Goal: Task Accomplishment & Management: Use online tool/utility

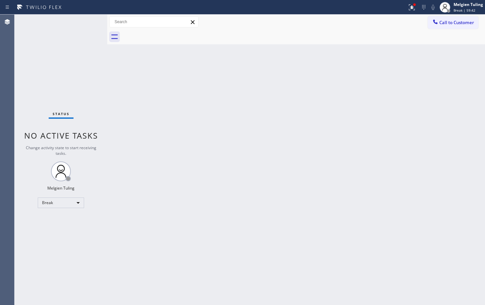
drag, startPoint x: 153, startPoint y: 157, endPoint x: 85, endPoint y: 196, distance: 78.7
click at [142, 164] on div "Back to Dashboard Change Sender ID Customers Technicians Select a contact Outbo…" at bounding box center [296, 160] width 378 height 291
click at [80, 204] on div "Break" at bounding box center [61, 203] width 46 height 11
click at [77, 204] on div "Break" at bounding box center [61, 203] width 46 height 11
click at [59, 218] on li "Available" at bounding box center [60, 221] width 45 height 8
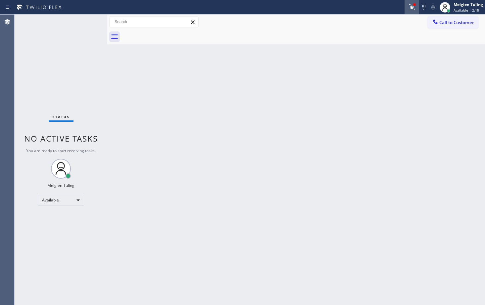
click at [413, 8] on icon at bounding box center [411, 6] width 4 height 5
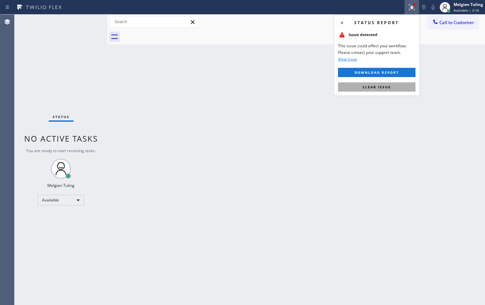
click at [375, 85] on span "Clear issue" at bounding box center [377, 87] width 28 height 5
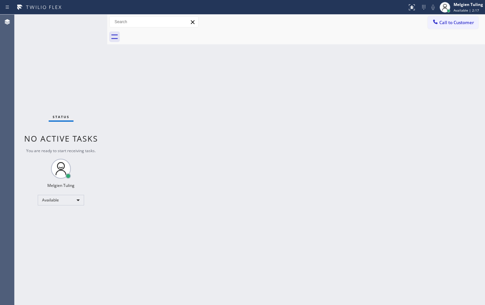
click at [379, 80] on div "Back to Dashboard Change Sender ID Customers Technicians Select a contact Outbo…" at bounding box center [296, 160] width 378 height 291
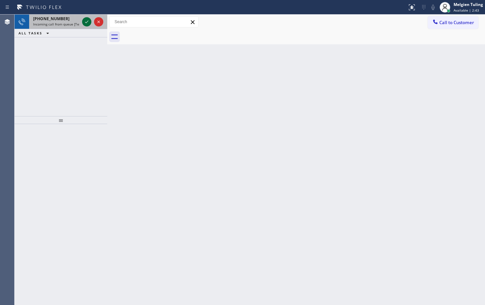
click at [85, 21] on icon at bounding box center [87, 22] width 8 height 8
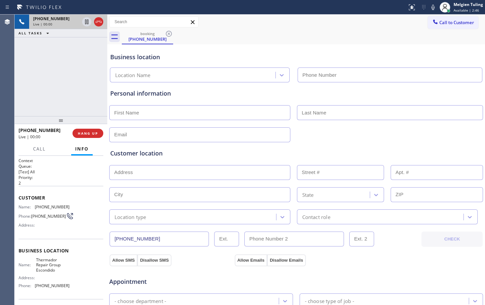
type input "[PHONE_NUMBER]"
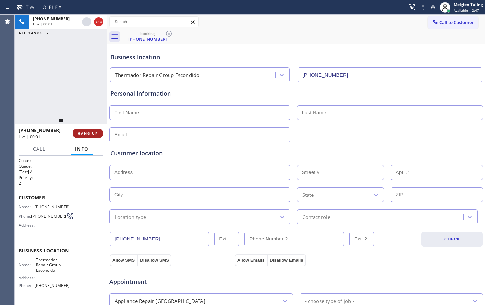
click at [90, 132] on span "HANG UP" at bounding box center [88, 133] width 20 height 5
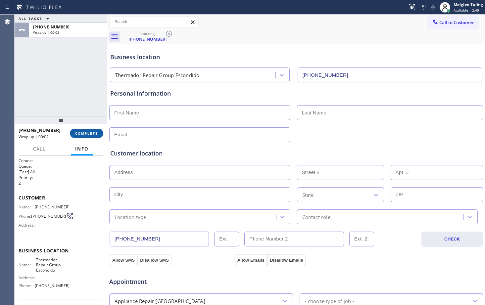
click at [84, 136] on button "COMPLETE" at bounding box center [86, 133] width 33 height 9
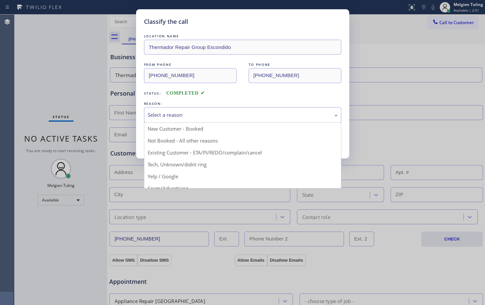
click at [182, 119] on div "Select a reason" at bounding box center [242, 115] width 197 height 16
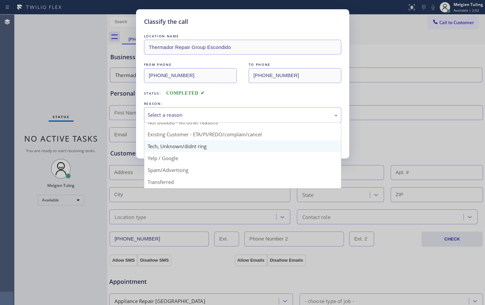
scroll to position [33, 0]
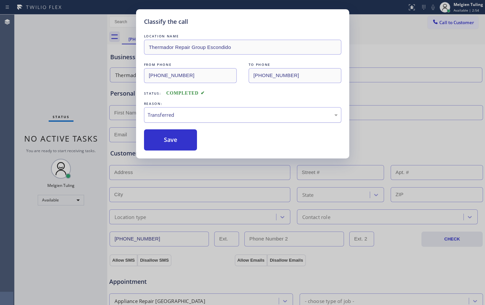
click at [173, 116] on div "Transferred" at bounding box center [243, 115] width 190 height 8
click at [179, 142] on button "Save" at bounding box center [170, 140] width 53 height 21
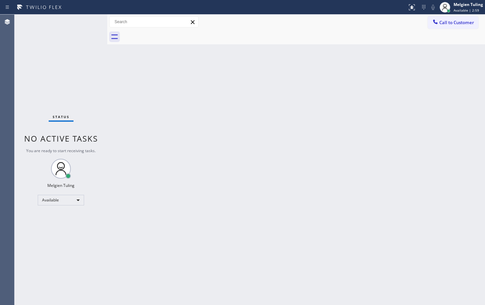
click at [102, 80] on div "Status No active tasks You are ready to start receiving tasks. Melgien Tuling A…" at bounding box center [61, 160] width 93 height 291
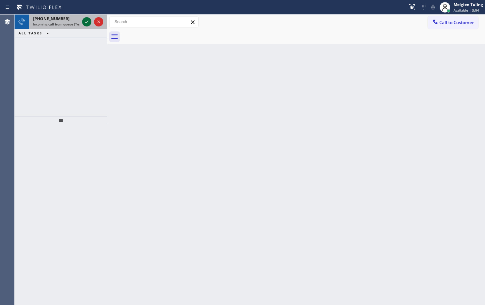
click at [89, 24] on icon at bounding box center [87, 22] width 8 height 8
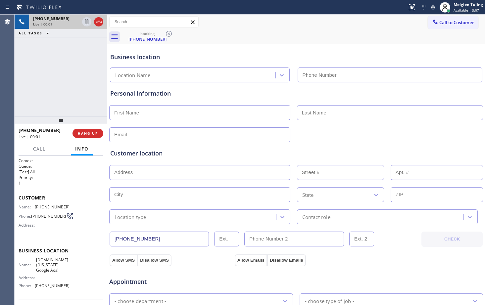
type input "[PHONE_NUMBER]"
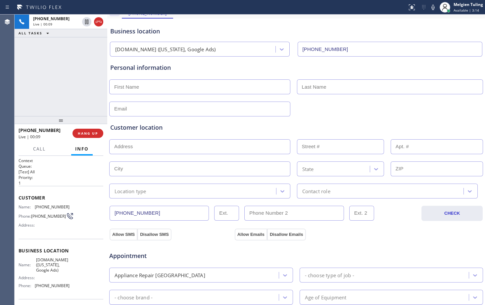
scroll to position [33, 0]
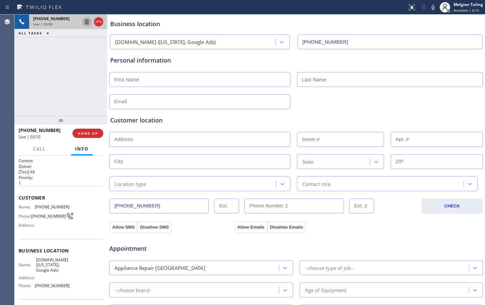
click at [88, 23] on icon at bounding box center [87, 22] width 8 height 8
drag, startPoint x: 88, startPoint y: 23, endPoint x: 87, endPoint y: 63, distance: 40.1
click at [85, 23] on icon at bounding box center [87, 22] width 8 height 8
click at [406, 99] on div at bounding box center [296, 101] width 375 height 16
click at [409, 67] on div "Personal information" at bounding box center [296, 82] width 372 height 53
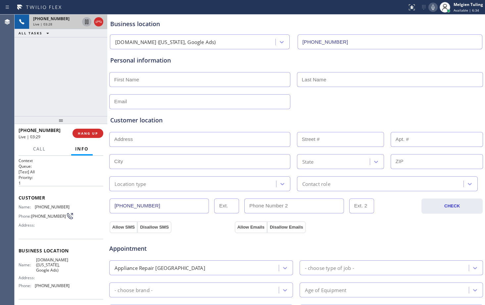
click at [434, 7] on icon at bounding box center [433, 7] width 8 height 8
click at [84, 21] on icon at bounding box center [87, 22] width 8 height 8
click at [441, 59] on div "Personal information" at bounding box center [296, 60] width 372 height 9
click at [434, 7] on icon at bounding box center [433, 7] width 8 height 8
click at [90, 22] on icon at bounding box center [87, 22] width 8 height 8
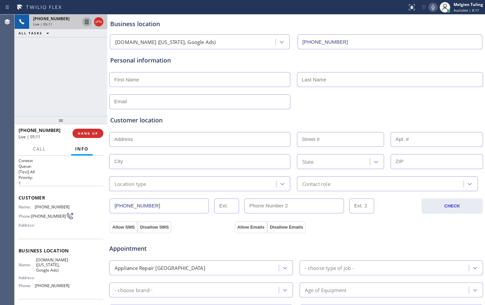
click at [195, 225] on div "Allow SMS Disallow SMS" at bounding box center [171, 227] width 125 height 12
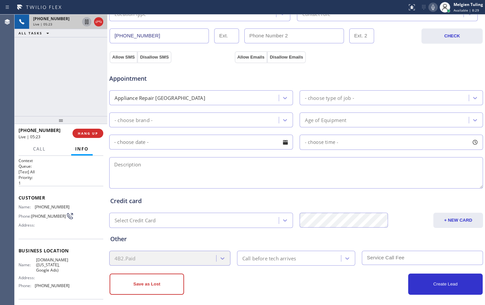
scroll to position [208, 0]
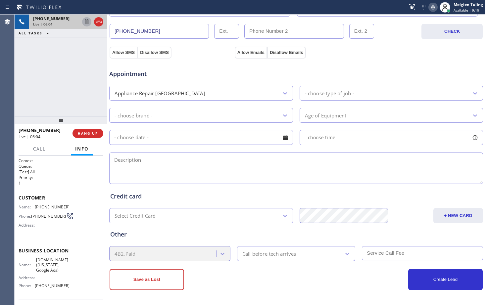
click at [88, 20] on icon at bounding box center [86, 22] width 3 height 5
click at [432, 7] on icon at bounding box center [433, 7] width 3 height 5
click at [423, 56] on div "Appointment Appliance Repair High End - choose type of job - - choose brand - A…" at bounding box center [296, 121] width 375 height 130
click at [183, 152] on div at bounding box center [296, 168] width 375 height 34
click at [85, 71] on div "[PHONE_NUMBER] Live | 09:09 ALL TASKS ALL TASKS ACTIVE TASKS TASKS IN WRAP UP" at bounding box center [61, 66] width 93 height 102
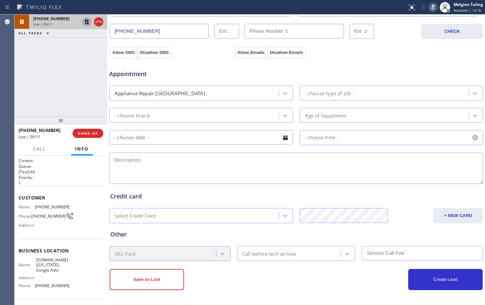
click at [434, 7] on icon at bounding box center [433, 7] width 8 height 8
click at [87, 22] on icon at bounding box center [87, 22] width 8 height 8
click at [218, 178] on textarea at bounding box center [296, 168] width 374 height 31
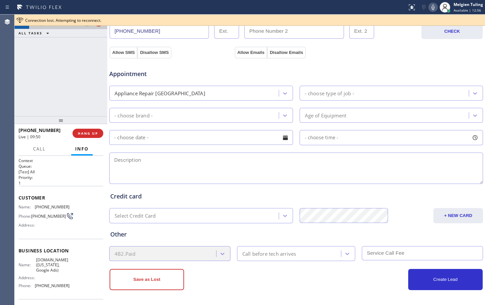
click at [54, 96] on div "[PHONE_NUMBER] Live | 09:50 ALL TASKS ALL TASKS ACTIVE TASKS TASKS IN WRAP UP" at bounding box center [61, 66] width 93 height 102
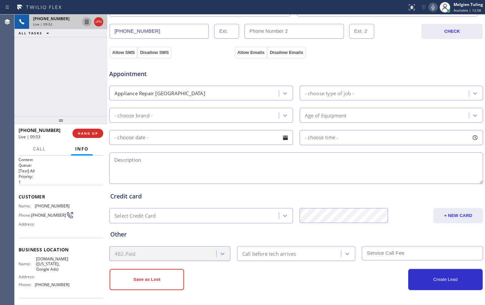
scroll to position [0, 0]
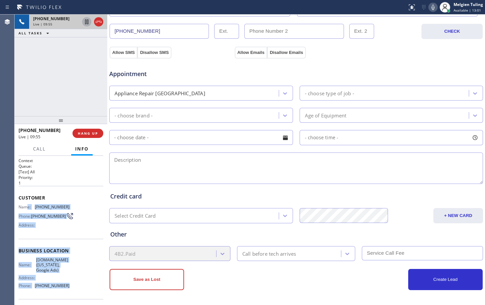
drag, startPoint x: 26, startPoint y: 204, endPoint x: 75, endPoint y: 289, distance: 98.4
click at [75, 289] on div "Context Queue: [Test] All Priority: 1 Customer Name: [PHONE_NUMBER] Phone: [PHO…" at bounding box center [61, 254] width 85 height 192
copy div "e: [PHONE_NUMBER] Phone: [PHONE_NUMBER] Address: Business location Name: [DOMAI…"
click at [80, 268] on div "Name: [DOMAIN_NAME] ([US_STATE], Google Ads) Address: Phone: [PHONE_NUMBER]" at bounding box center [61, 274] width 85 height 33
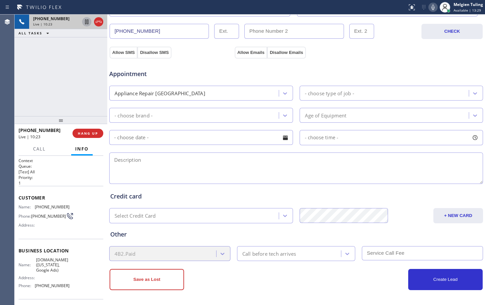
click at [422, 70] on div "Appointment" at bounding box center [296, 70] width 375 height 17
click at [397, 65] on div "Appointment" at bounding box center [296, 70] width 375 height 17
click at [393, 47] on div "Allow SMS Disallow SMS Allow Emails Disallow Emails" at bounding box center [296, 51] width 375 height 13
click at [435, 7] on icon at bounding box center [433, 7] width 3 height 5
click at [408, 53] on div "Allow SMS Disallow SMS Allow Emails Disallow Emails" at bounding box center [296, 51] width 375 height 13
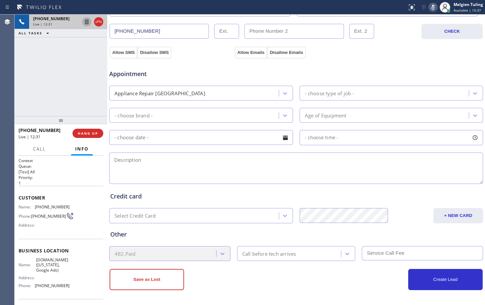
click at [197, 78] on span "Appointment" at bounding box center [171, 74] width 124 height 9
click at [435, 8] on icon at bounding box center [433, 7] width 8 height 8
click at [403, 53] on div "Allow SMS Disallow SMS Allow Emails Disallow Emails" at bounding box center [296, 51] width 375 height 13
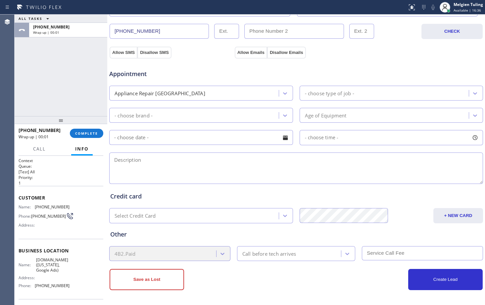
click at [245, 166] on textarea at bounding box center [296, 168] width 374 height 31
click at [461, 9] on span "Available | 17:06" at bounding box center [467, 10] width 27 height 5
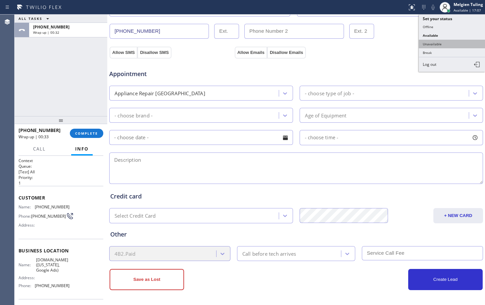
click at [435, 45] on button "Unavailable" at bounding box center [452, 44] width 66 height 9
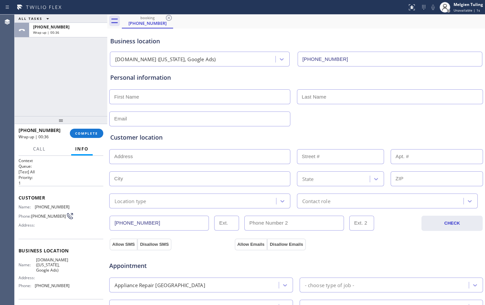
scroll to position [9, 0]
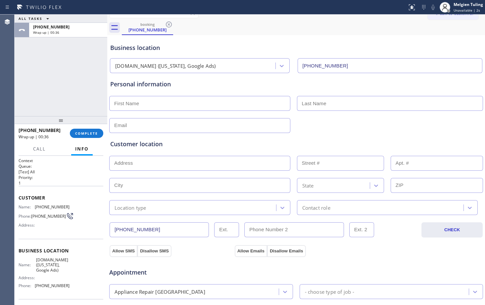
click at [174, 104] on input "text" at bounding box center [199, 103] width 181 height 15
type input "[PERSON_NAME]"
click at [306, 107] on input "text" at bounding box center [390, 103] width 186 height 15
paste input "[PERSON_NAME]"
click at [300, 104] on input "[PERSON_NAME]" at bounding box center [390, 103] width 186 height 15
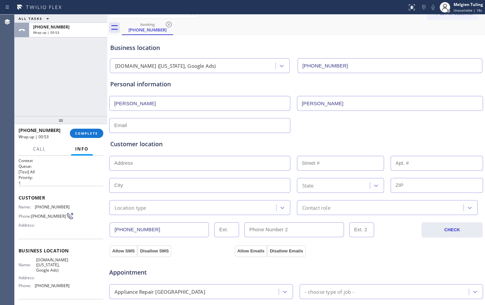
click at [342, 102] on input "[PERSON_NAME]" at bounding box center [390, 103] width 186 height 15
type input "[PERSON_NAME]"
click at [148, 128] on input "text" at bounding box center [199, 125] width 181 height 15
click at [120, 124] on input "text" at bounding box center [199, 125] width 181 height 15
type input "[EMAIL_ADDRESS][DOMAIN_NAME]"
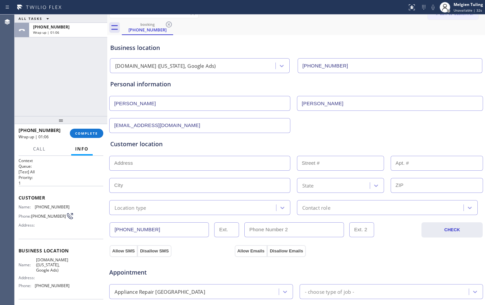
click at [180, 166] on input "text" at bounding box center [199, 163] width 181 height 15
click at [124, 163] on input "text" at bounding box center [199, 163] width 181 height 15
paste input "[STREET_ADDRESS][PERSON_NAME][US_STATE]"
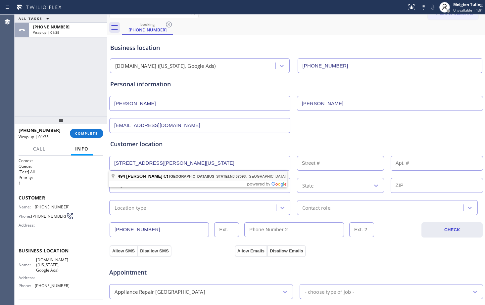
type input "[STREET_ADDRESS][PERSON_NAME]"
type input "494"
type input "[GEOGRAPHIC_DATA][US_STATE]"
type input "07093"
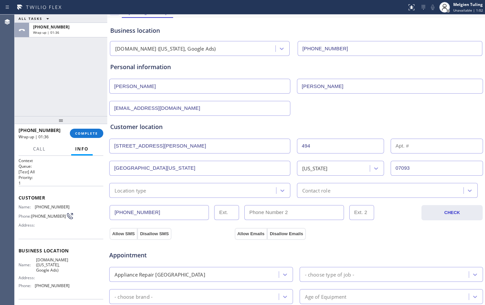
scroll to position [42, 0]
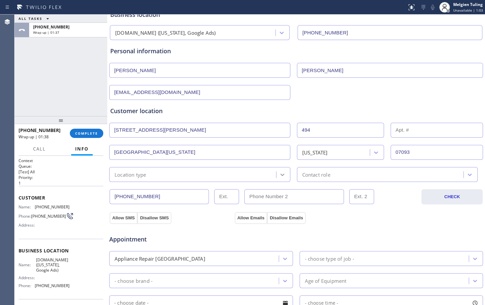
click at [277, 176] on div at bounding box center [283, 175] width 12 height 12
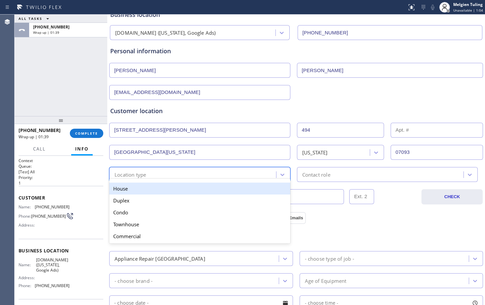
click at [167, 190] on div "House" at bounding box center [199, 189] width 181 height 12
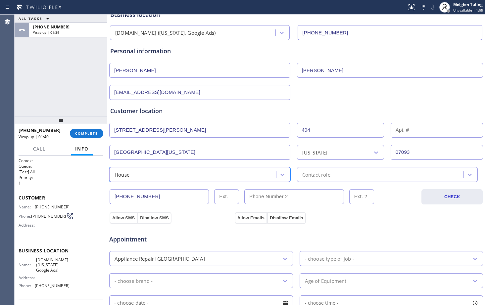
click at [347, 173] on div "Contact role" at bounding box center [381, 175] width 165 height 12
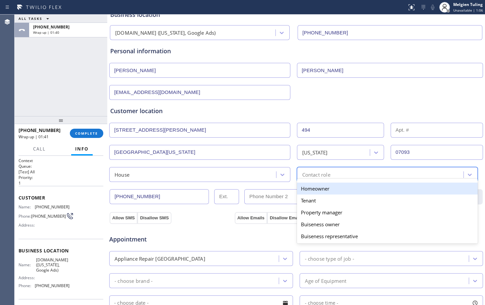
click at [321, 190] on div "Homeowner" at bounding box center [387, 189] width 181 height 12
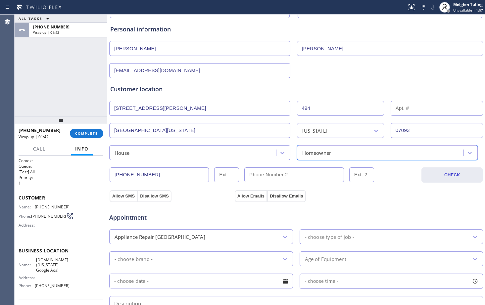
scroll to position [109, 0]
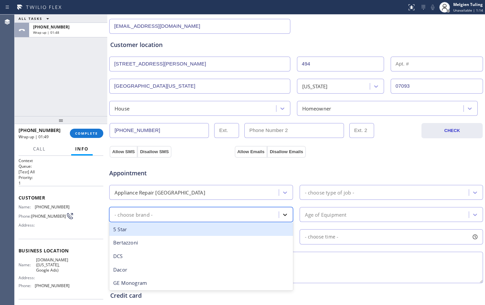
click at [282, 215] on icon at bounding box center [285, 215] width 7 height 7
click at [282, 194] on icon at bounding box center [285, 192] width 7 height 7
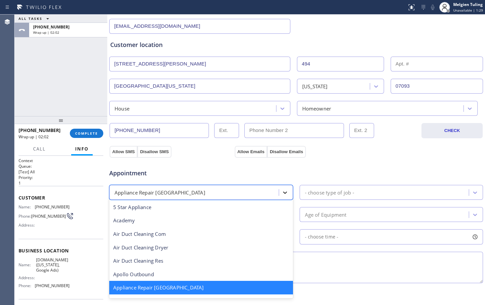
scroll to position [1, 0]
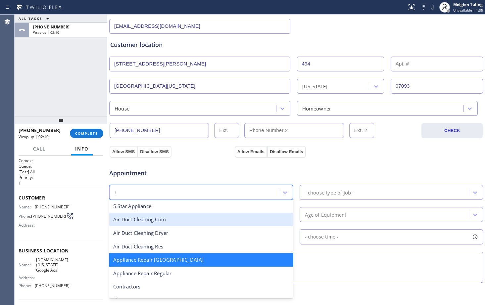
type input "re"
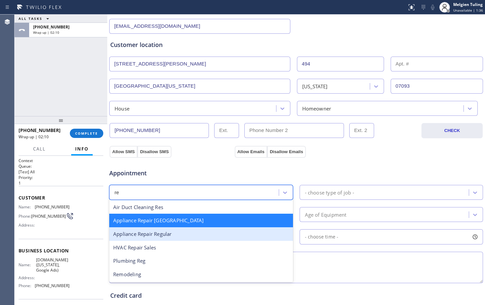
scroll to position [0, 0]
click at [167, 234] on div "Appliance Repair Regular" at bounding box center [201, 235] width 184 height 14
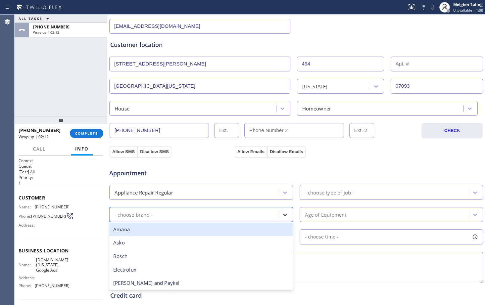
click at [279, 214] on div at bounding box center [285, 215] width 12 height 12
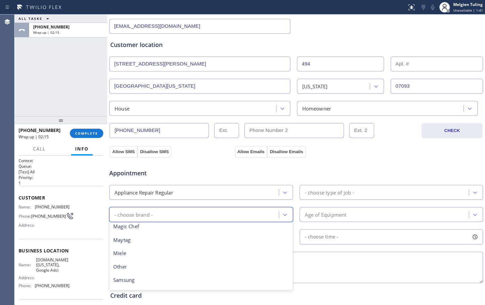
scroll to position [166, 0]
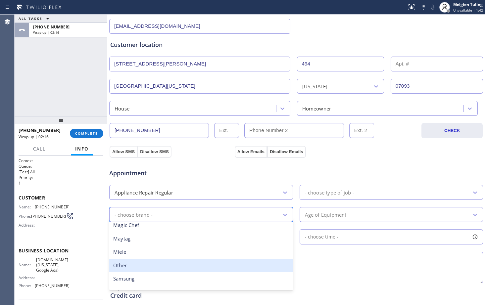
click at [130, 268] on div "Other" at bounding box center [201, 266] width 184 height 14
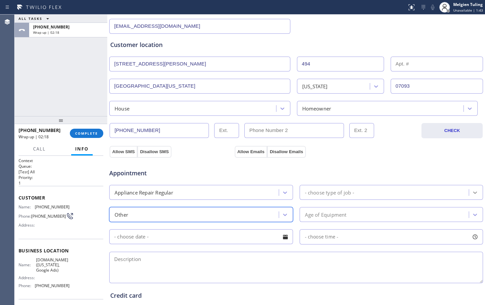
click at [472, 192] on icon at bounding box center [475, 192] width 7 height 7
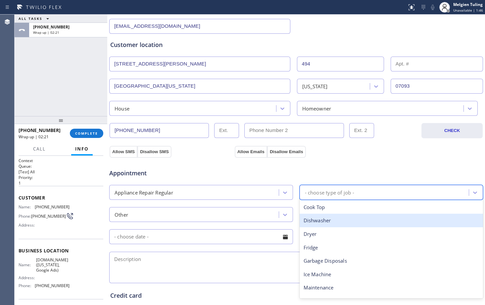
click at [334, 222] on div "Dishwasher" at bounding box center [392, 221] width 184 height 14
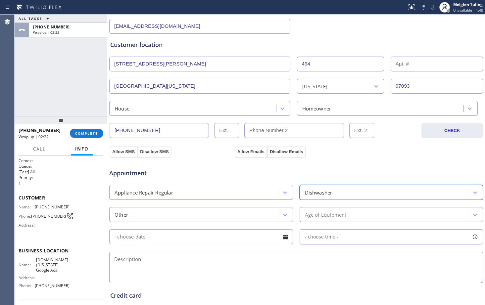
click at [469, 212] on div at bounding box center [475, 215] width 12 height 12
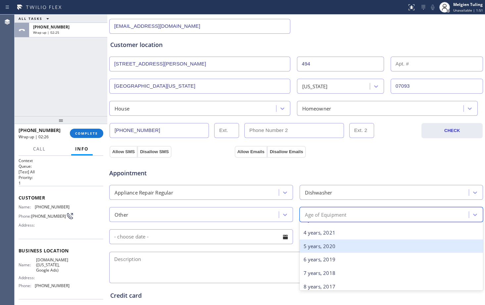
scroll to position [66, 0]
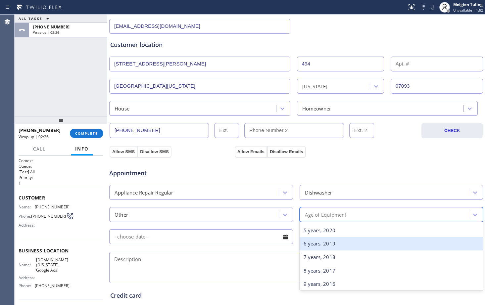
click at [349, 246] on div "6 years, 2019" at bounding box center [392, 244] width 184 height 14
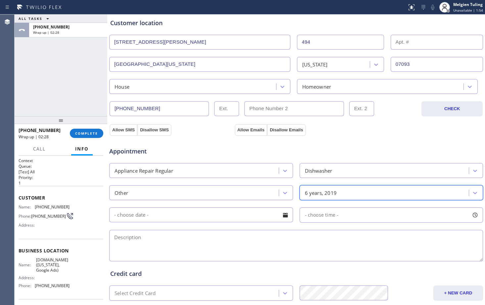
scroll to position [142, 0]
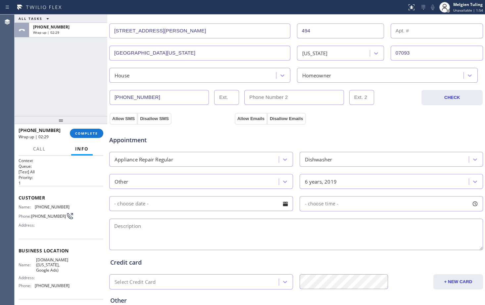
click at [198, 229] on textarea at bounding box center [296, 234] width 374 height 31
click at [138, 223] on textarea at bounding box center [296, 234] width 374 height 31
paste textarea "[STREET_ADDRESS][PERSON_NAME][US_STATE]"
click at [313, 226] on textarea "Cove |dishwasher |not turning on| 6yrs |[STREET_ADDRESS][PERSON_NAME][US_STATE]…" at bounding box center [296, 234] width 374 height 31
paste textarea "[DOMAIN_NAME] ([US_STATE], Google Ads)"
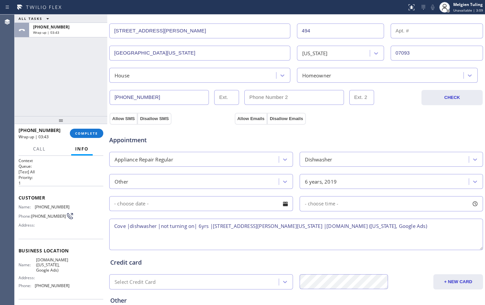
click at [418, 229] on textarea "Cove |dishwasher |not turning on| 6yrs |[STREET_ADDRESS][PERSON_NAME][US_STATE]…" at bounding box center [296, 234] width 374 height 31
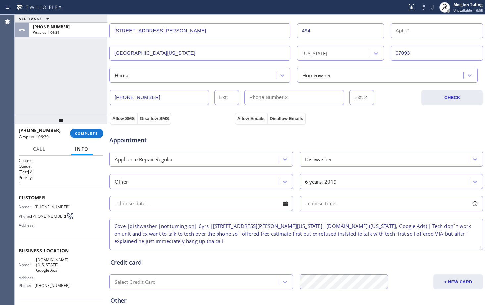
click at [215, 240] on textarea "Cove |dishwasher |not turning on| 6yrs |[STREET_ADDRESS][PERSON_NAME][US_STATE]…" at bounding box center [296, 234] width 374 height 31
click at [262, 245] on textarea "Cove |dishwasher |not turning on| 6yrs |[STREET_ADDRESS][PERSON_NAME][US_STATE]…" at bounding box center [296, 234] width 374 height 31
click at [423, 228] on textarea "Cove |dishwasher |not turning on| 6yrs |[STREET_ADDRESS][PERSON_NAME][US_STATE]…" at bounding box center [296, 234] width 374 height 31
type textarea "Cove |dishwasher |not turning on| 6yrs |[STREET_ADDRESS][PERSON_NAME][US_STATE]…"
click at [118, 117] on button "Allow SMS" at bounding box center [124, 119] width 28 height 12
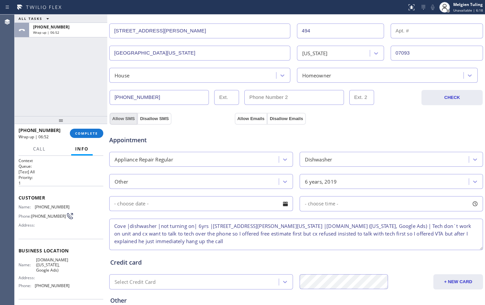
click at [118, 117] on button "Allow SMS" at bounding box center [124, 119] width 28 height 12
click at [237, 118] on button "Allow Emails" at bounding box center [251, 119] width 32 height 12
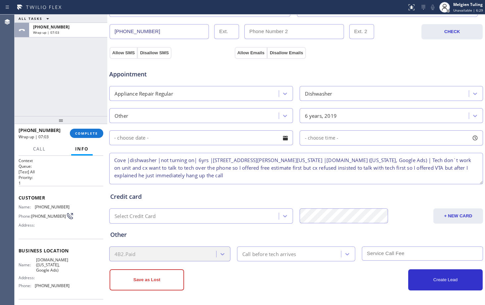
scroll to position [208, 0]
click at [151, 282] on button "Save as Lost" at bounding box center [147, 279] width 75 height 21
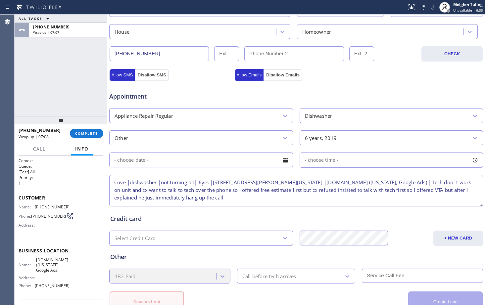
scroll to position [231, 0]
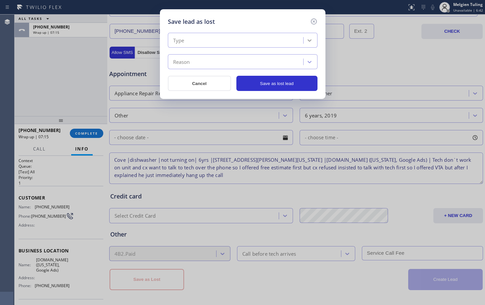
click at [308, 39] on icon at bounding box center [309, 40] width 7 height 7
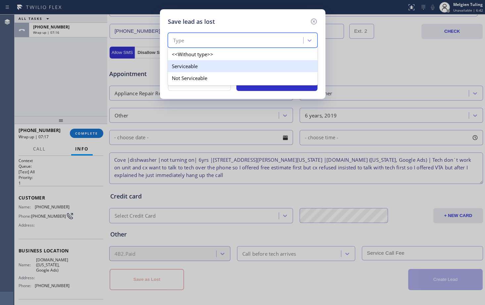
click at [198, 69] on div "Serviceable" at bounding box center [243, 66] width 150 height 12
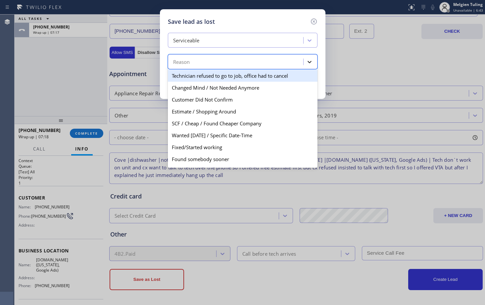
click at [304, 59] on div at bounding box center [310, 62] width 12 height 12
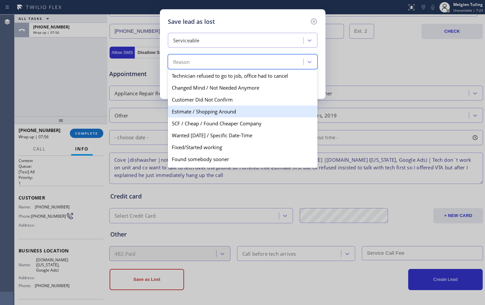
scroll to position [34, 0]
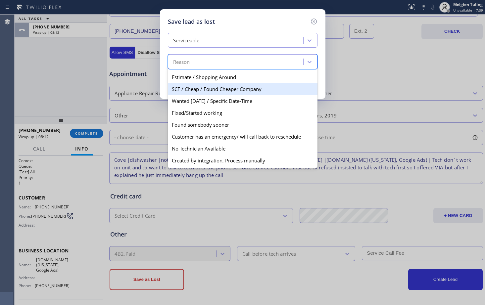
click at [191, 91] on div "SCF / Cheap / Found Cheaper Company" at bounding box center [243, 89] width 150 height 12
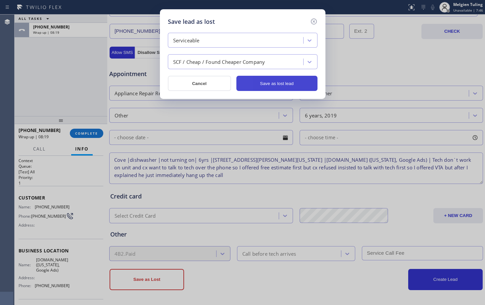
click at [273, 85] on button "Save as lost lead" at bounding box center [277, 83] width 81 height 15
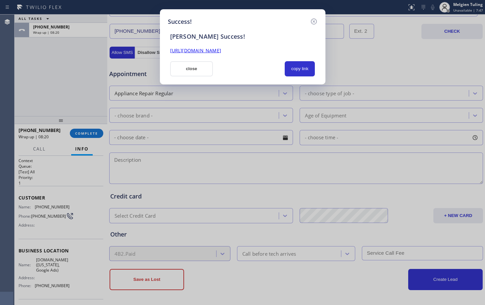
scroll to position [0, 0]
click at [221, 51] on link "[URL][DOMAIN_NAME]" at bounding box center [195, 50] width 51 height 6
click at [191, 70] on button "close" at bounding box center [191, 68] width 43 height 15
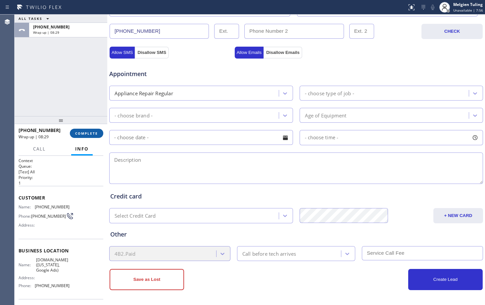
click at [85, 134] on span "COMPLETE" at bounding box center [86, 133] width 23 height 5
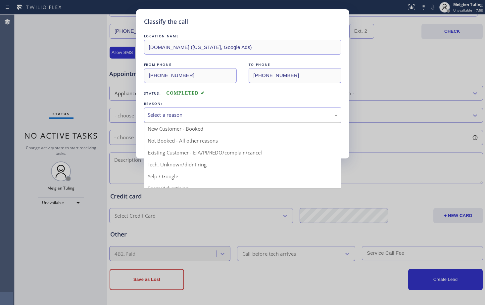
click at [181, 117] on div "Select a reason" at bounding box center [243, 115] width 190 height 8
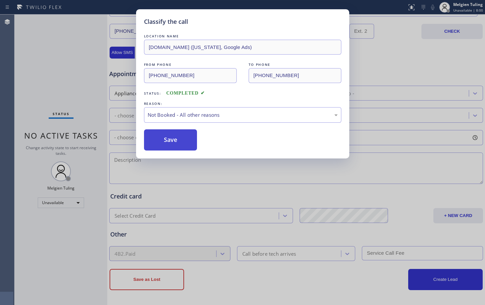
click at [172, 134] on button "Save" at bounding box center [170, 140] width 53 height 21
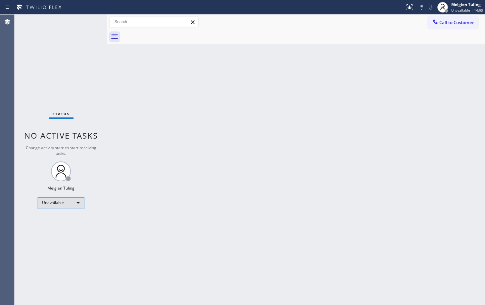
click at [78, 202] on div "Unavailable" at bounding box center [61, 203] width 46 height 11
click at [57, 221] on li "Available" at bounding box center [60, 221] width 45 height 8
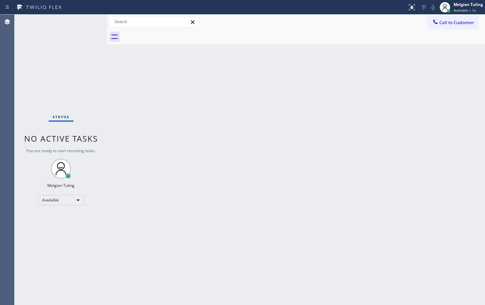
click at [227, 203] on div "Back to Dashboard Change Sender ID Customers Technicians Select a contact Outbo…" at bounding box center [296, 160] width 378 height 291
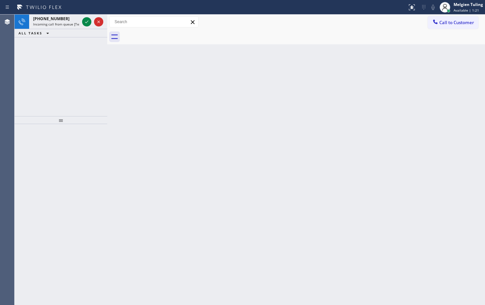
click at [263, 147] on div "Back to Dashboard Change Sender ID Customers Technicians Select a contact Outbo…" at bounding box center [296, 160] width 378 height 291
click at [85, 21] on icon at bounding box center [87, 22] width 8 height 8
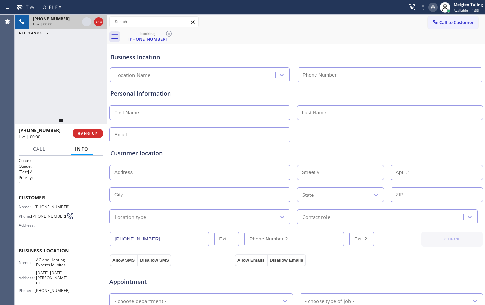
type input "[PHONE_NUMBER]"
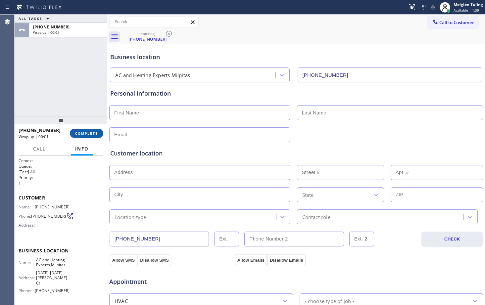
click at [85, 133] on span "COMPLETE" at bounding box center [86, 133] width 23 height 5
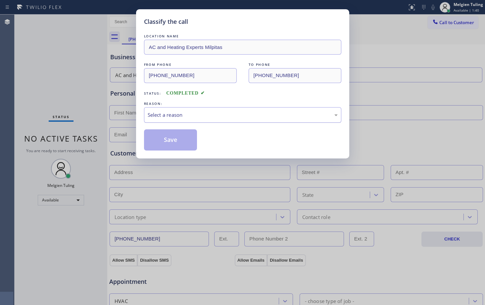
click at [183, 112] on div "Select a reason" at bounding box center [243, 115] width 190 height 8
click at [166, 140] on button "Save" at bounding box center [170, 140] width 53 height 21
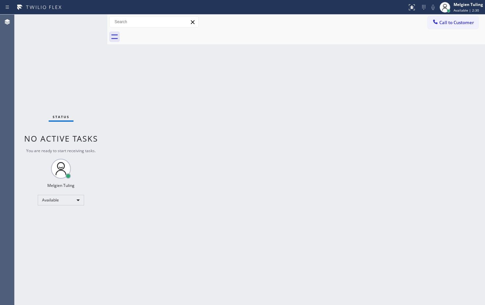
click at [440, 269] on div "Back to Dashboard Change Sender ID Customers Technicians Select a contact Outbo…" at bounding box center [296, 160] width 378 height 291
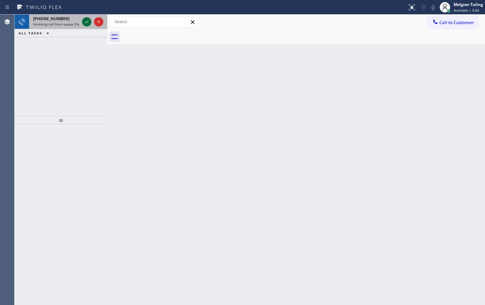
click at [87, 24] on icon at bounding box center [87, 22] width 8 height 8
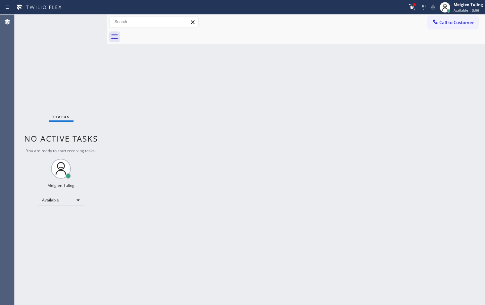
click at [163, 90] on div "Back to Dashboard Change Sender ID Customers Technicians Select a contact Outbo…" at bounding box center [296, 160] width 378 height 291
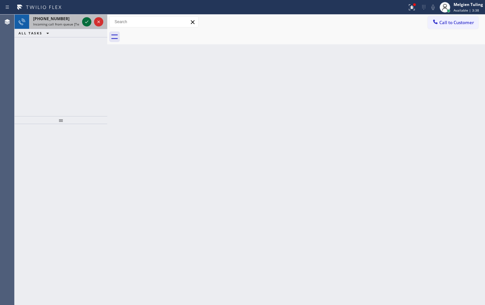
click at [83, 25] on icon at bounding box center [87, 22] width 8 height 8
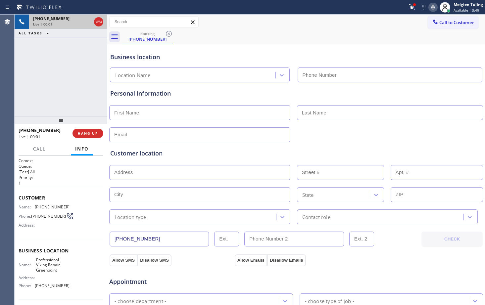
type input "[PHONE_NUMBER]"
click at [64, 83] on div "[PHONE_NUMBER] Live | 00:19 ALL TASKS ALL TASKS ACTIVE TASKS TASKS IN WRAP UP" at bounding box center [61, 66] width 93 height 102
click at [331, 33] on div "booking [PHONE_NUMBER]" at bounding box center [303, 36] width 363 height 15
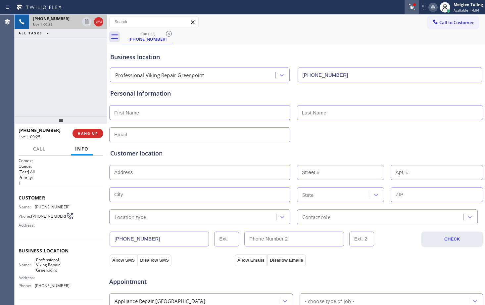
click at [412, 9] on icon at bounding box center [412, 7] width 8 height 8
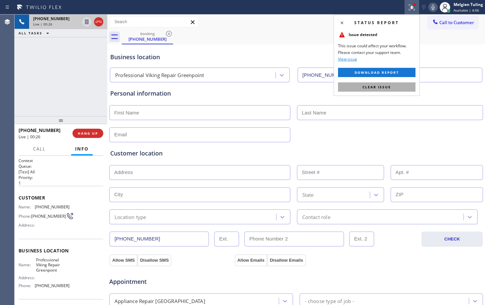
click at [377, 86] on span "Clear issue" at bounding box center [377, 87] width 28 height 5
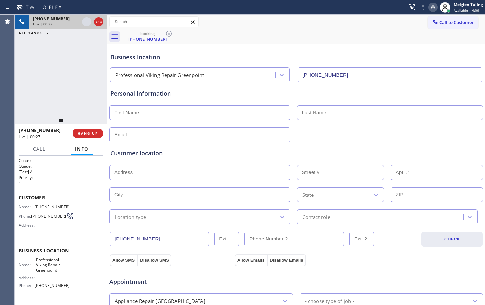
click at [312, 53] on div "Business location Professional Viking Repair [GEOGRAPHIC_DATA] [PHONE_NUMBER]" at bounding box center [296, 64] width 375 height 36
click at [249, 43] on div "booking [PHONE_NUMBER]" at bounding box center [303, 36] width 363 height 15
click at [89, 133] on span "HANG UP" at bounding box center [88, 133] width 20 height 5
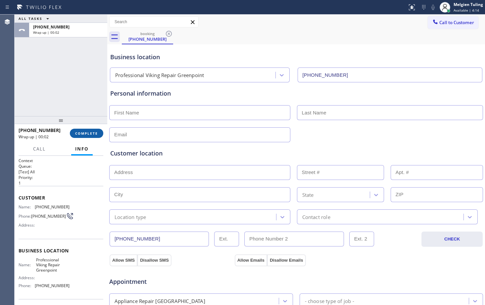
click at [89, 131] on button "COMPLETE" at bounding box center [86, 133] width 33 height 9
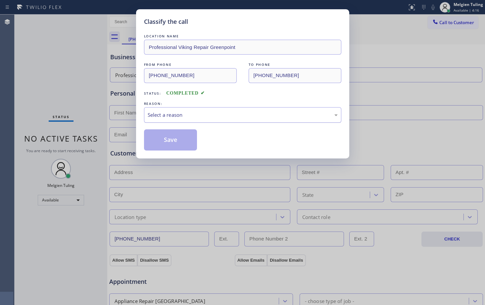
click at [168, 118] on div "Select a reason" at bounding box center [243, 115] width 190 height 8
click at [177, 138] on button "Save" at bounding box center [170, 140] width 53 height 21
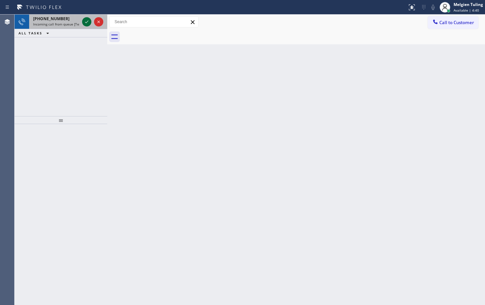
click at [84, 22] on icon at bounding box center [87, 22] width 8 height 8
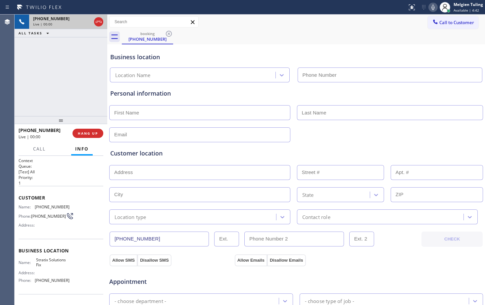
type input "[PHONE_NUMBER]"
click at [214, 94] on div "Personal information" at bounding box center [296, 93] width 372 height 9
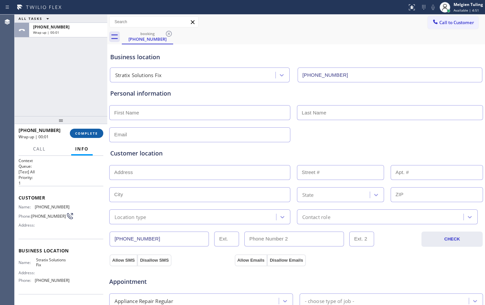
click at [89, 133] on span "COMPLETE" at bounding box center [86, 133] width 23 height 5
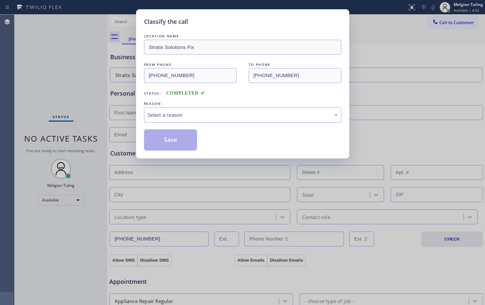
click at [174, 115] on div "Select a reason" at bounding box center [243, 115] width 190 height 8
click at [158, 139] on button "Save" at bounding box center [170, 140] width 53 height 21
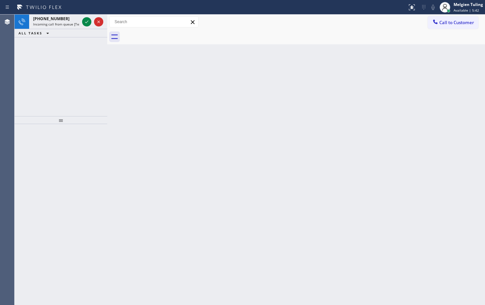
click at [140, 111] on div "Back to Dashboard Change Sender ID Customers Technicians Select a contact Outbo…" at bounding box center [296, 160] width 378 height 291
click at [86, 22] on icon at bounding box center [87, 22] width 8 height 8
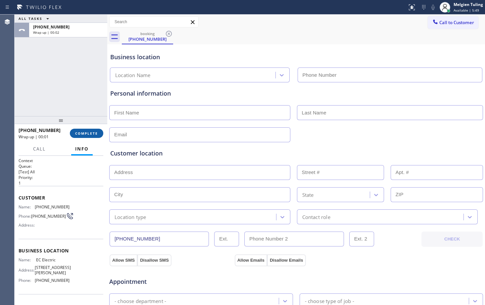
click at [84, 137] on button "COMPLETE" at bounding box center [86, 133] width 33 height 9
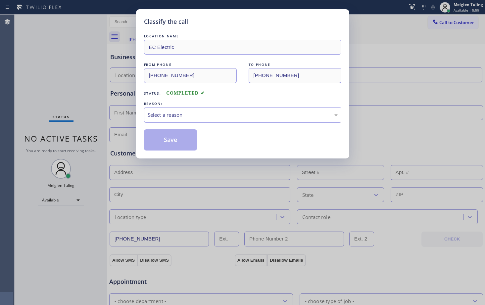
click at [191, 116] on div "Select a reason" at bounding box center [243, 115] width 190 height 8
click at [172, 141] on button "Save" at bounding box center [170, 140] width 53 height 21
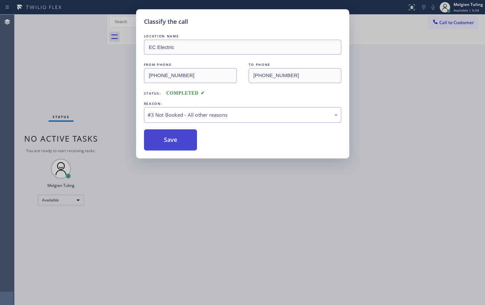
click at [175, 142] on button "Save" at bounding box center [170, 140] width 53 height 21
click at [171, 145] on button "Save" at bounding box center [170, 140] width 53 height 21
click at [168, 139] on button "Save" at bounding box center [170, 140] width 53 height 21
click at [171, 145] on button "Save" at bounding box center [170, 140] width 53 height 21
click at [114, 141] on div "Classify the call LOCATION NAME EC Electric FROM PHONE [PHONE_NUMBER] TO PHONE …" at bounding box center [242, 152] width 485 height 305
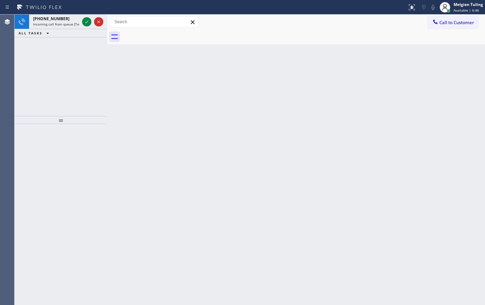
click at [218, 133] on div "Back to Dashboard Change Sender ID Customers Technicians Select a contact Outbo…" at bounding box center [296, 160] width 378 height 291
click at [88, 26] on icon at bounding box center [87, 22] width 8 height 8
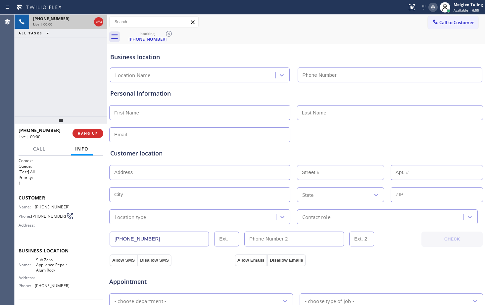
type input "[PHONE_NUMBER]"
click at [182, 123] on div "Personal information" at bounding box center [296, 115] width 372 height 53
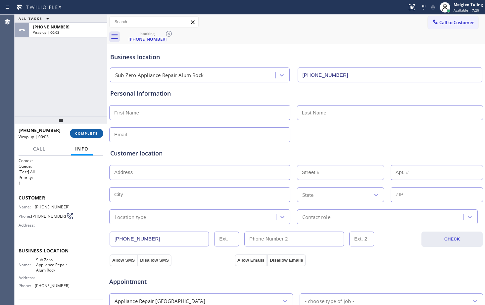
click at [85, 135] on span "COMPLETE" at bounding box center [86, 133] width 23 height 5
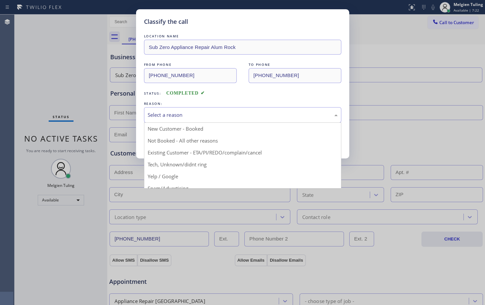
click at [172, 116] on div "Select a reason" at bounding box center [243, 115] width 190 height 8
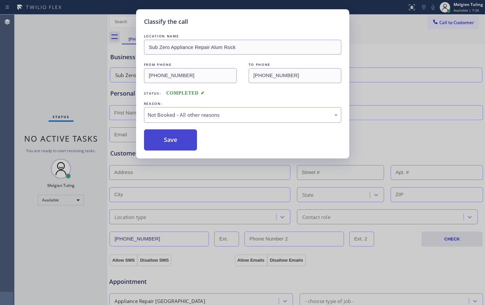
click at [180, 140] on button "Save" at bounding box center [170, 140] width 53 height 21
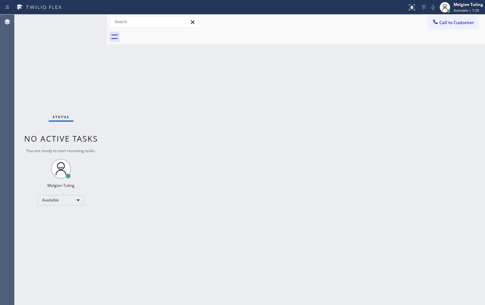
click at [215, 124] on div "Back to Dashboard Change Sender ID Customers Technicians Select a contact Outbo…" at bounding box center [296, 160] width 378 height 291
click at [254, 194] on div "Back to Dashboard Change Sender ID Customers Technicians Select a contact Outbo…" at bounding box center [296, 160] width 378 height 291
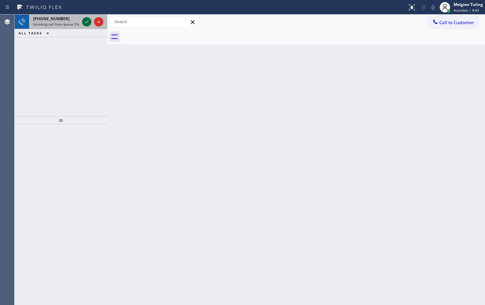
click at [88, 23] on icon at bounding box center [87, 22] width 8 height 8
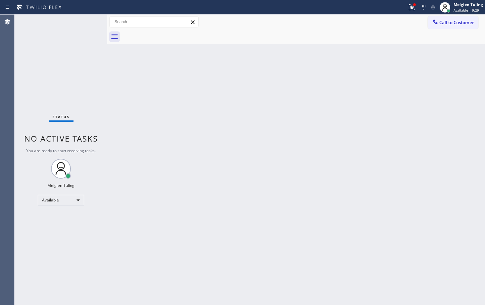
click at [275, 230] on div "Back to Dashboard Change Sender ID Customers Technicians Select a contact Outbo…" at bounding box center [296, 160] width 378 height 291
click at [376, 113] on div "Back to Dashboard Change Sender ID Customers Technicians Select a contact Outbo…" at bounding box center [296, 160] width 378 height 291
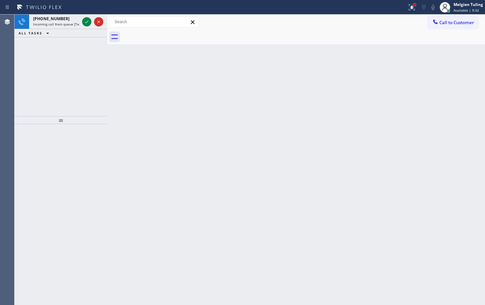
click at [414, 5] on div at bounding box center [414, 4] width 3 height 3
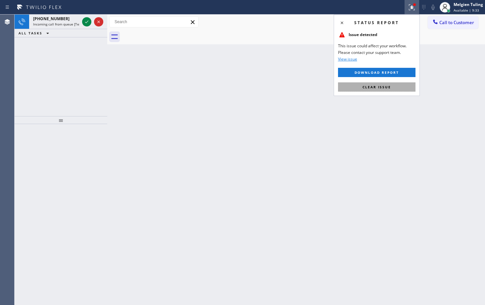
click at [371, 87] on span "Clear issue" at bounding box center [377, 87] width 28 height 5
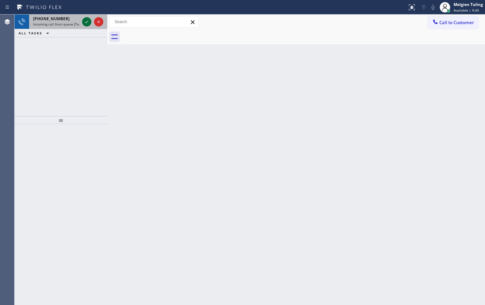
click at [85, 22] on icon at bounding box center [87, 22] width 8 height 8
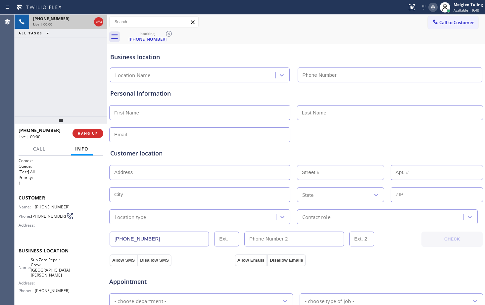
type input "[PHONE_NUMBER]"
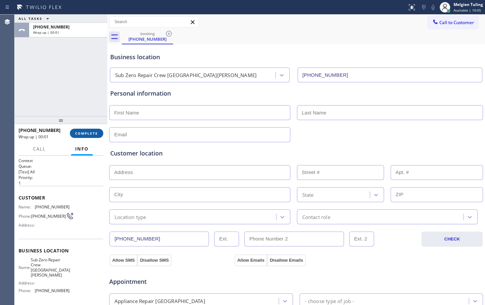
click at [81, 131] on span "COMPLETE" at bounding box center [86, 133] width 23 height 5
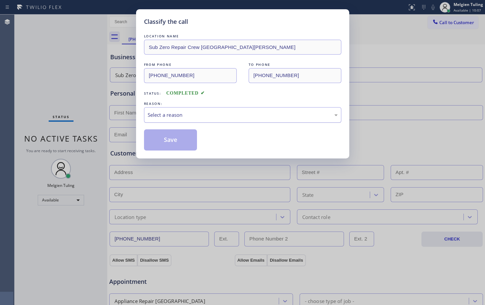
click at [163, 118] on div "Select a reason" at bounding box center [243, 115] width 190 height 8
click at [173, 142] on button "Save" at bounding box center [170, 140] width 53 height 21
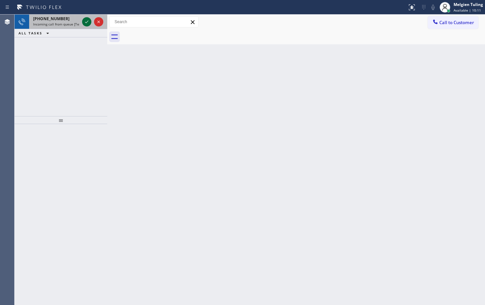
click at [84, 21] on icon at bounding box center [87, 22] width 8 height 8
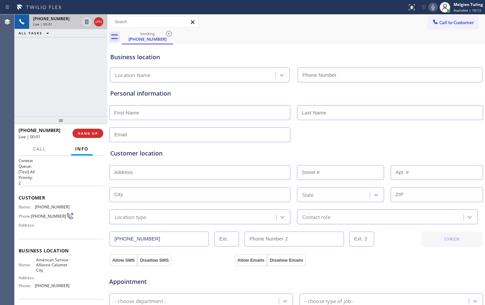
type input "[PHONE_NUMBER]"
click at [79, 102] on div "[PHONE_NUMBER] Live | 00:05 ALL TASKS ALL TASKS ACTIVE TASKS TASKS IN WRAP UP" at bounding box center [61, 66] width 93 height 102
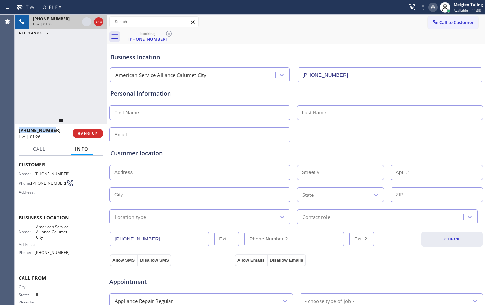
drag, startPoint x: 51, startPoint y: 132, endPoint x: 19, endPoint y: 131, distance: 32.5
click at [19, 131] on div "[PHONE_NUMBER]" at bounding box center [43, 130] width 49 height 6
copy span "[PHONE_NUMBER]"
click at [335, 262] on div "Allow Emails Disallow Emails" at bounding box center [296, 260] width 125 height 12
click at [78, 50] on div "[PHONE_NUMBER] Live | 01:53 ALL TASKS ALL TASKS ACTIVE TASKS TASKS IN WRAP UP" at bounding box center [61, 66] width 93 height 102
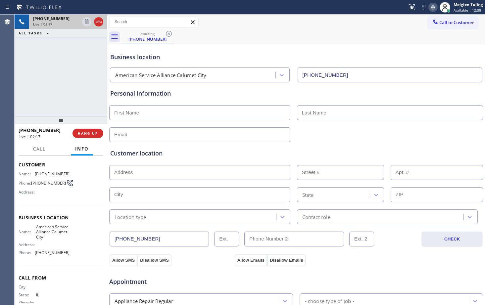
click at [63, 71] on div "[PHONE_NUMBER] Live | 02:17 ALL TASKS ALL TASKS ACTIVE TASKS TASKS IN WRAP UP" at bounding box center [61, 66] width 93 height 102
click at [205, 56] on div "Business location" at bounding box center [296, 57] width 372 height 9
click at [256, 99] on div "Personal information" at bounding box center [296, 115] width 372 height 53
click at [415, 61] on div "Business location" at bounding box center [296, 57] width 372 height 9
click at [434, 4] on icon at bounding box center [433, 7] width 8 height 8
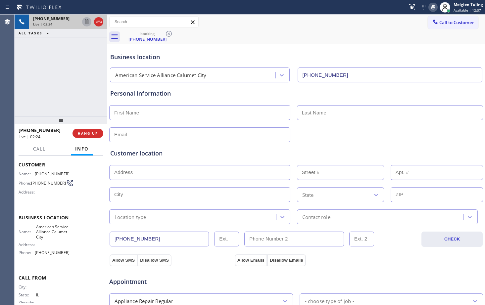
click at [85, 22] on icon at bounding box center [86, 22] width 3 height 5
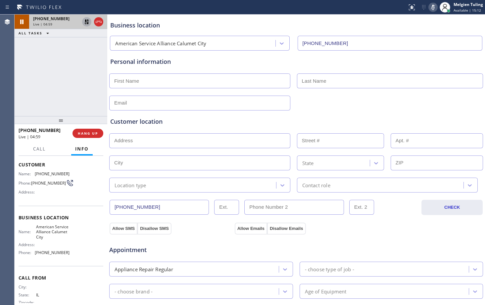
scroll to position [0, 0]
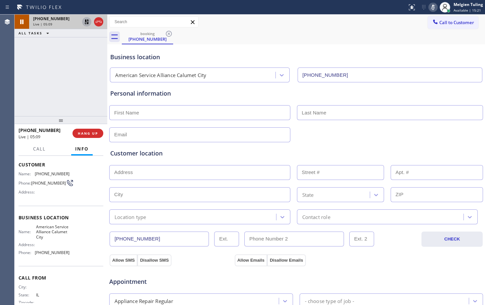
click at [432, 9] on icon at bounding box center [433, 7] width 8 height 8
click at [86, 22] on icon at bounding box center [87, 22] width 8 height 8
click at [433, 7] on icon at bounding box center [433, 7] width 8 height 8
click at [85, 24] on icon at bounding box center [86, 22] width 3 height 5
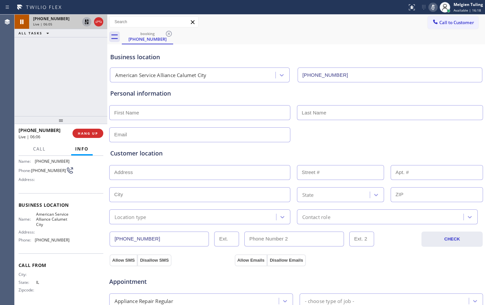
scroll to position [49, 0]
click at [36, 151] on span "Call" at bounding box center [39, 149] width 13 height 6
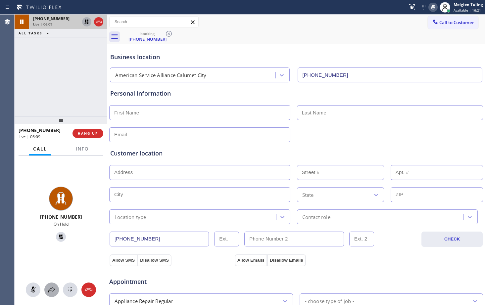
click at [50, 295] on button at bounding box center [51, 290] width 15 height 15
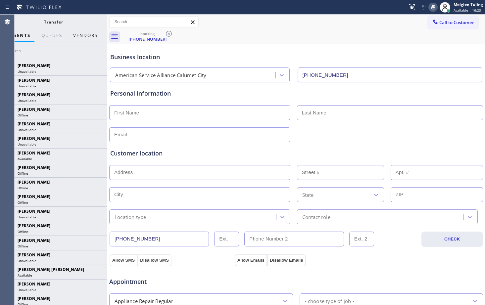
click at [79, 39] on button "Vendors" at bounding box center [85, 35] width 32 height 13
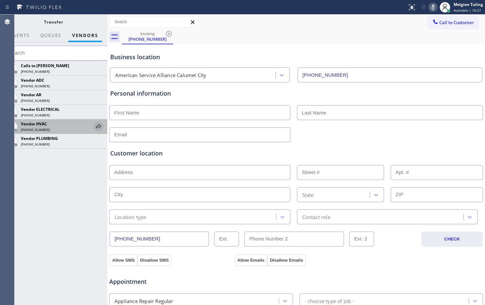
click at [99, 126] on icon at bounding box center [99, 127] width 8 height 8
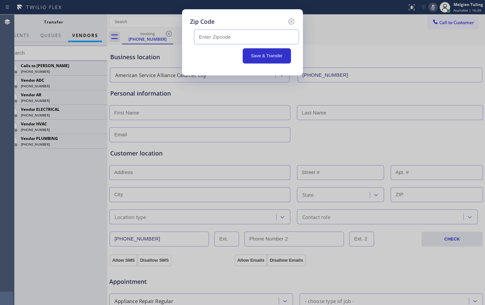
click at [231, 37] on input "text" at bounding box center [246, 36] width 105 height 15
click at [213, 37] on input "text" at bounding box center [246, 36] width 105 height 15
paste input "60409"
type input "60409"
click at [264, 53] on button "Save & Transfer" at bounding box center [267, 55] width 49 height 15
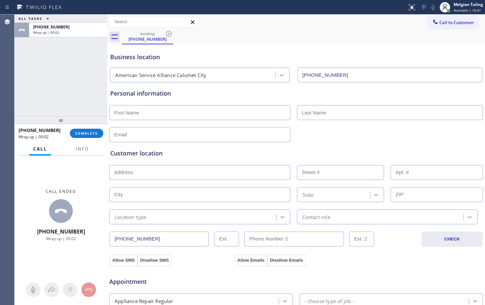
click at [172, 110] on input "text" at bounding box center [199, 112] width 181 height 15
type input "j"
type input "[PERSON_NAME]"
click at [339, 116] on input "text" at bounding box center [390, 112] width 186 height 15
type input "[PERSON_NAME]"
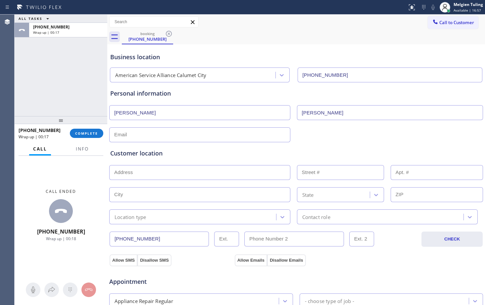
click at [181, 136] on input "text" at bounding box center [199, 135] width 181 height 15
type input "[EMAIL_ADDRESS][DOMAIN_NAME]"
click at [217, 172] on input "text" at bounding box center [199, 172] width 181 height 15
click at [121, 174] on input "text" at bounding box center [199, 172] width 181 height 15
paste input "[GEOGRAPHIC_DATA]"
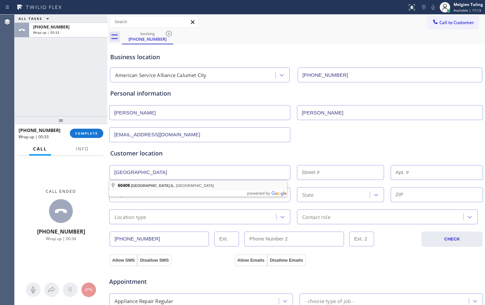
type input "[GEOGRAPHIC_DATA], [GEOGRAPHIC_DATA]"
type input "[GEOGRAPHIC_DATA]"
type input "60409"
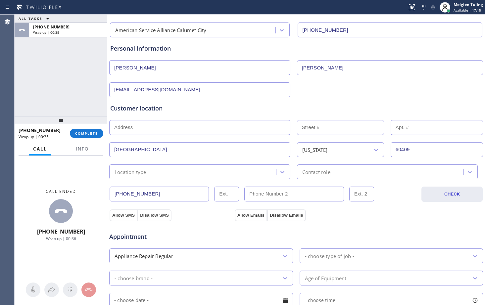
scroll to position [66, 0]
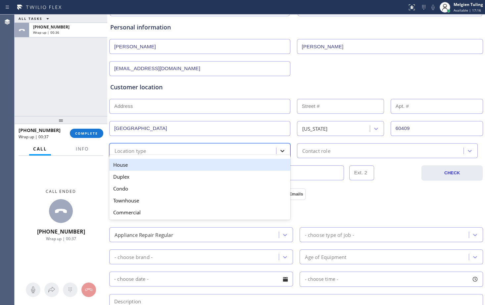
click at [279, 152] on icon at bounding box center [282, 151] width 7 height 7
click at [152, 167] on div "House" at bounding box center [199, 165] width 181 height 12
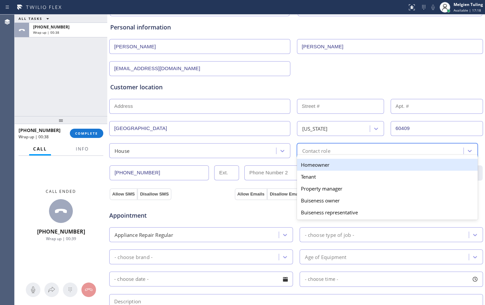
click at [306, 152] on div "Contact role" at bounding box center [316, 151] width 28 height 8
click at [308, 165] on div "Homeowner" at bounding box center [387, 165] width 181 height 12
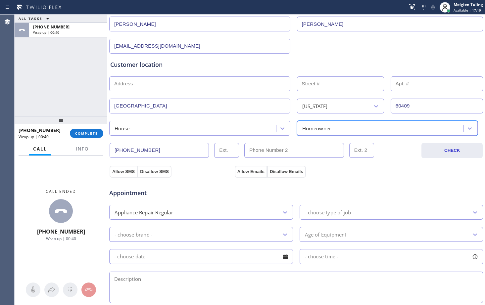
scroll to position [99, 0]
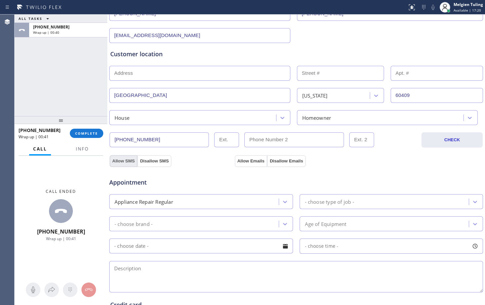
click at [123, 161] on button "Allow SMS" at bounding box center [124, 161] width 28 height 12
click at [249, 163] on button "Allow Emails" at bounding box center [251, 161] width 32 height 12
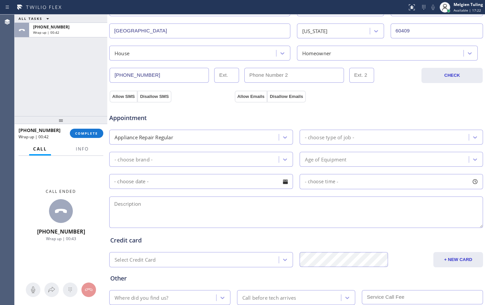
scroll to position [166, 0]
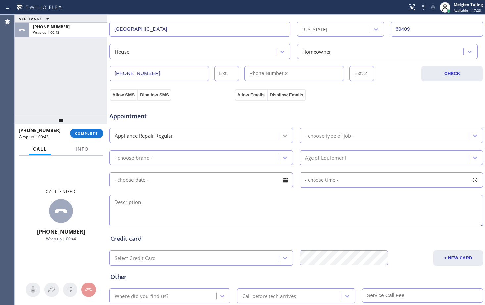
click at [283, 136] on icon at bounding box center [285, 136] width 4 height 2
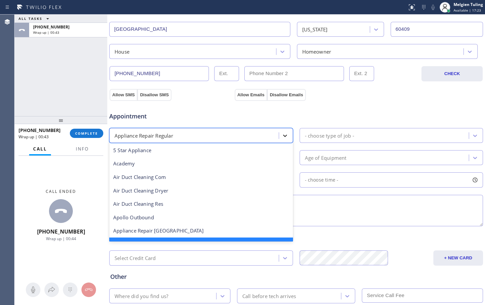
scroll to position [14, 0]
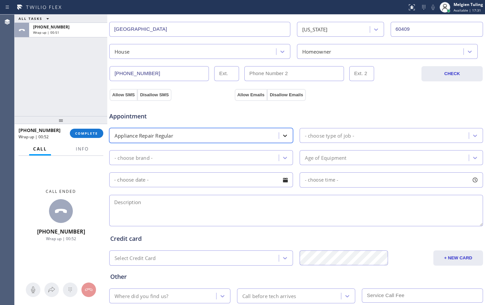
click at [284, 136] on icon at bounding box center [285, 136] width 7 height 7
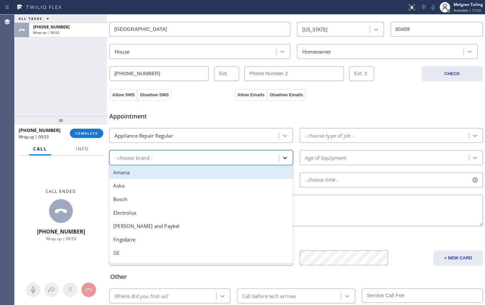
click at [282, 159] on icon at bounding box center [285, 158] width 7 height 7
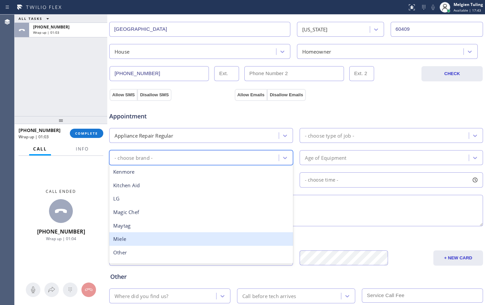
scroll to position [145, 0]
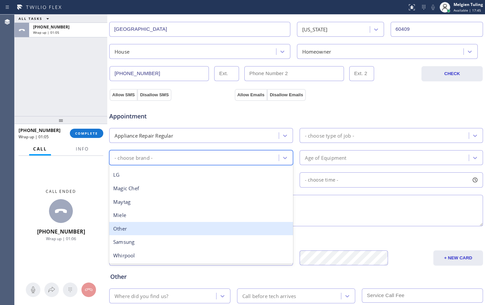
click at [133, 229] on div "Other" at bounding box center [201, 229] width 184 height 14
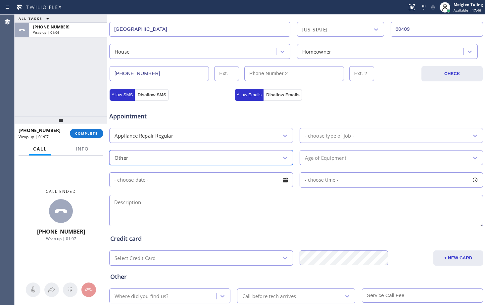
click at [342, 140] on div "- choose type of job -" at bounding box center [386, 136] width 168 height 12
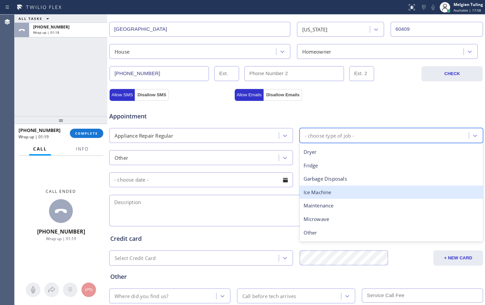
scroll to position [0, 0]
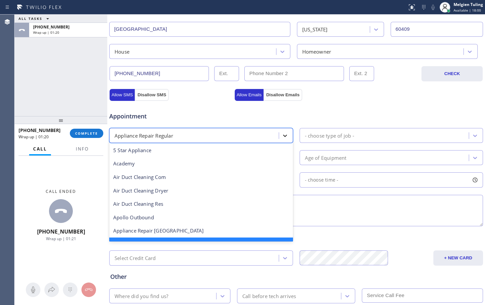
click at [279, 135] on div at bounding box center [285, 136] width 12 height 12
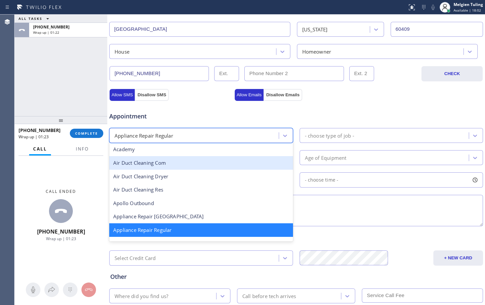
click at [179, 167] on div "Air Duct Cleaning Com" at bounding box center [201, 163] width 184 height 14
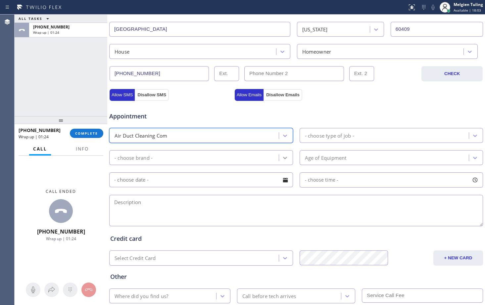
click at [284, 159] on icon at bounding box center [285, 158] width 7 height 7
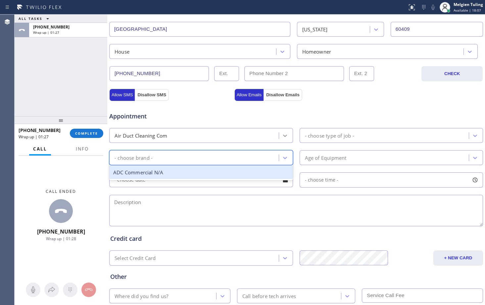
click at [283, 138] on icon at bounding box center [285, 136] width 7 height 7
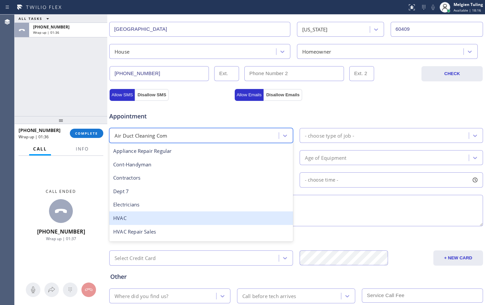
scroll to position [99, 0]
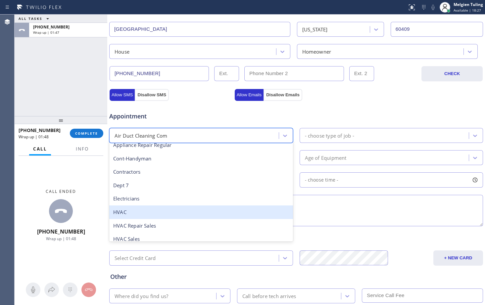
click at [133, 213] on div "HVAC" at bounding box center [201, 213] width 184 height 14
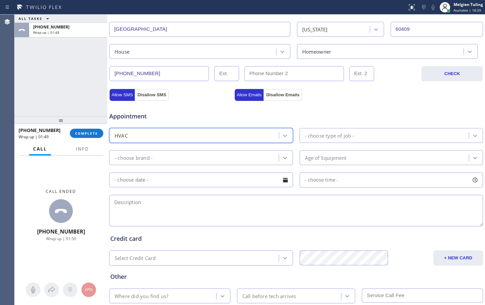
click at [286, 160] on div at bounding box center [285, 158] width 12 height 12
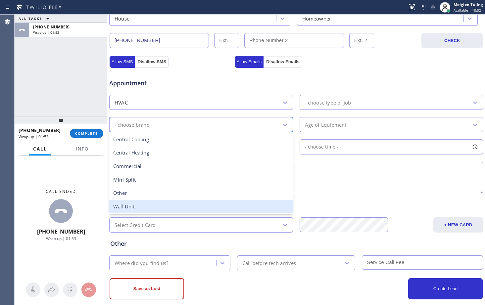
scroll to position [166, 0]
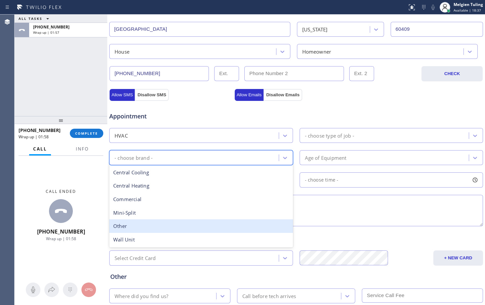
click at [130, 229] on div "Other" at bounding box center [201, 227] width 184 height 14
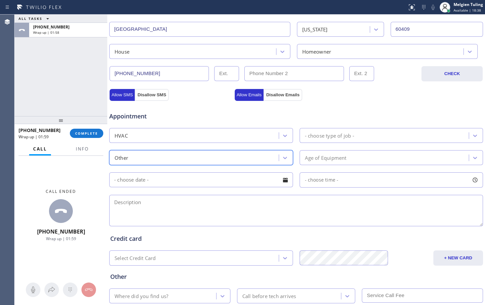
click at [393, 128] on div "- choose type of job -" at bounding box center [392, 135] width 184 height 15
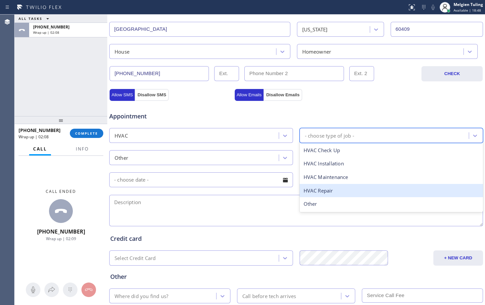
click at [321, 194] on div "HVAC Repair" at bounding box center [392, 191] width 184 height 14
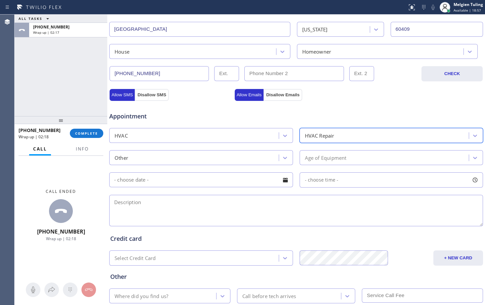
click at [323, 160] on div "Age of Equipment" at bounding box center [326, 158] width 42 height 8
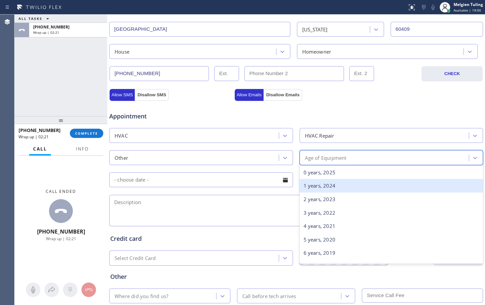
click at [329, 187] on div "1 years, 2024" at bounding box center [392, 186] width 184 height 14
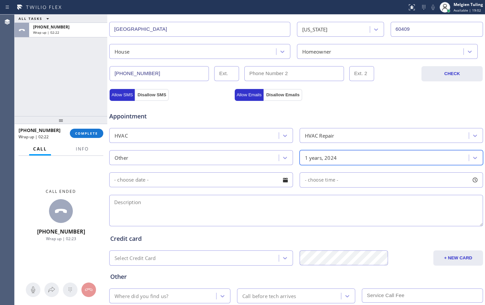
click at [153, 181] on input "text" at bounding box center [201, 180] width 184 height 15
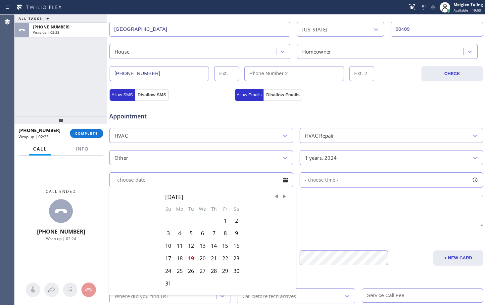
click at [353, 219] on textarea at bounding box center [296, 210] width 374 height 31
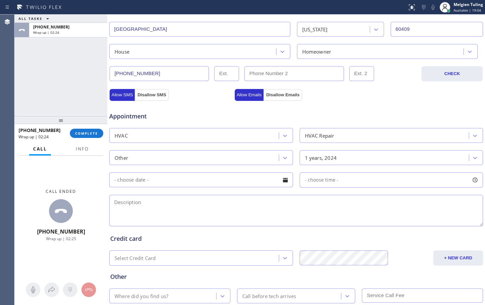
click at [206, 198] on textarea at bounding box center [296, 210] width 374 height 31
click at [127, 206] on textarea at bounding box center [296, 210] width 374 height 31
click at [282, 137] on icon at bounding box center [285, 136] width 7 height 7
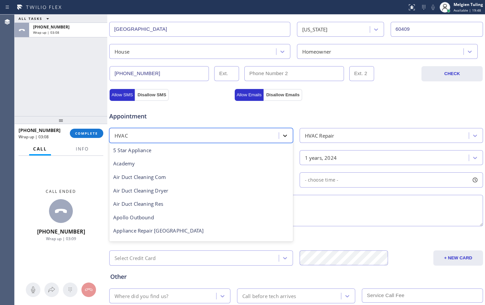
scroll to position [81, 0]
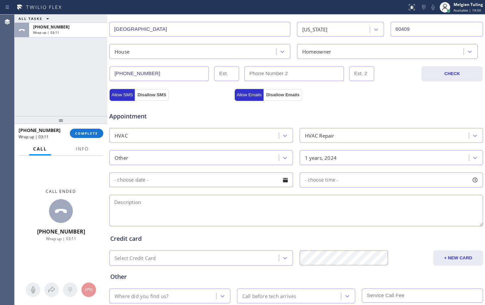
click at [334, 215] on textarea at bounding box center [296, 210] width 374 height 31
click at [282, 157] on icon at bounding box center [285, 158] width 7 height 7
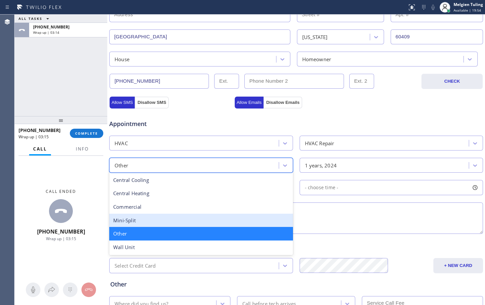
scroll to position [142, 0]
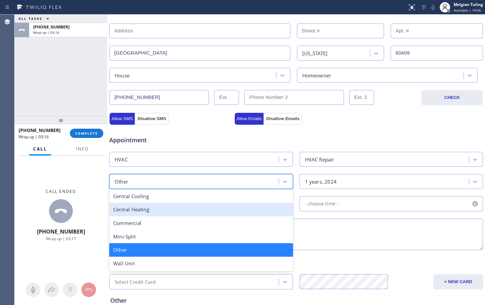
click at [368, 232] on textarea at bounding box center [296, 234] width 374 height 31
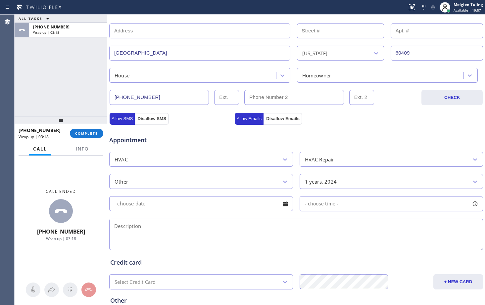
click at [125, 224] on textarea at bounding box center [296, 234] width 374 height 31
click at [228, 226] on textarea at bounding box center [296, 234] width 374 height 31
click at [163, 224] on textarea "window unit |AC |" at bounding box center [296, 234] width 374 height 31
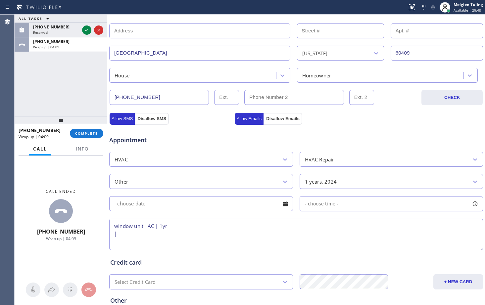
paste textarea "[GEOGRAPHIC_DATA]"
click at [228, 228] on textarea "window unit |AC | 1yr |[GEOGRAPHIC_DATA]" at bounding box center [296, 234] width 374 height 31
click at [80, 151] on span "Info" at bounding box center [82, 149] width 13 height 6
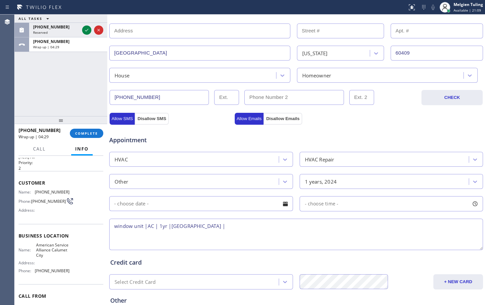
scroll to position [0, 0]
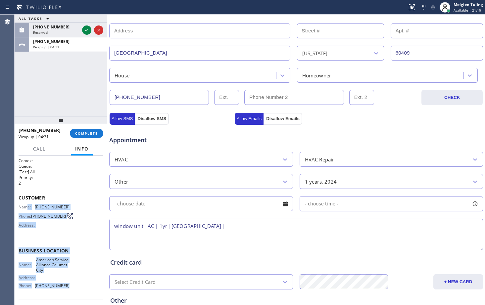
drag, startPoint x: 27, startPoint y: 205, endPoint x: 71, endPoint y: 289, distance: 94.8
click at [71, 289] on div "Context Queue: [Test] All Priority: 2 Customer Name: [PHONE_NUMBER] Phone: [PHO…" at bounding box center [61, 254] width 85 height 192
copy div "e: [PHONE_NUMBER] Phone: [PHONE_NUMBER] Address: Business location Name: Americ…"
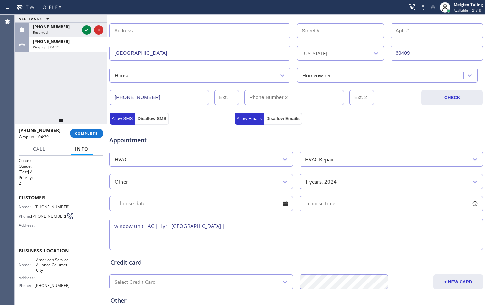
click at [239, 226] on textarea "window unit |AC | 1yr |[GEOGRAPHIC_DATA] |" at bounding box center [296, 234] width 374 height 31
paste textarea "American Service Alliance Calumet City"
type textarea "window unit |AC | 1yr |[GEOGRAPHIC_DATA] |American Service Alliance Calumet Cit…"
click at [459, 5] on div "Melgien Tuling" at bounding box center [468, 5] width 29 height 6
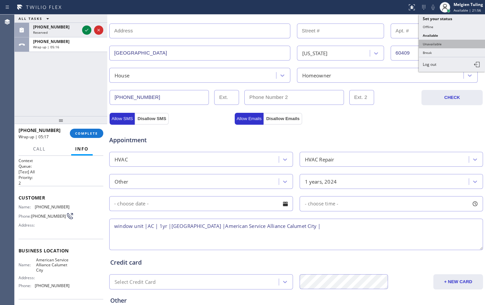
click at [435, 43] on button "Unavailable" at bounding box center [452, 44] width 66 height 9
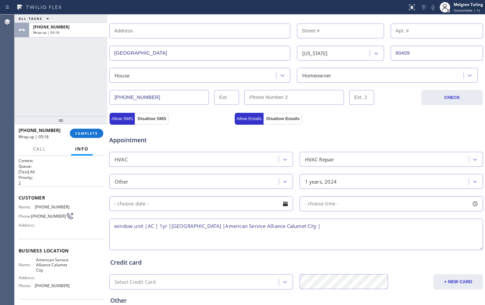
click at [329, 229] on textarea "window unit |AC | 1yr |[GEOGRAPHIC_DATA] |American Service Alliance Calumet Cit…" at bounding box center [296, 234] width 374 height 31
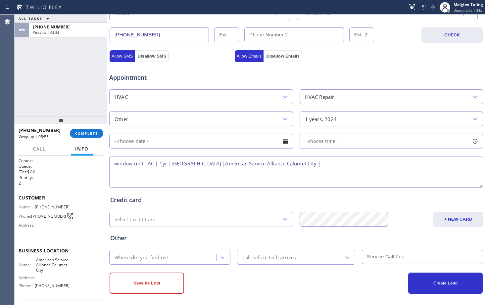
scroll to position [208, 0]
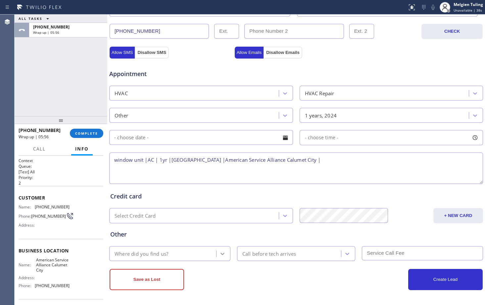
click at [220, 253] on icon at bounding box center [222, 254] width 7 height 7
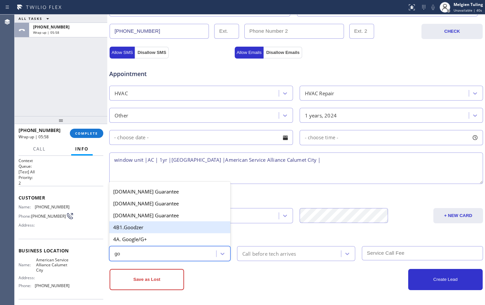
type input "goo"
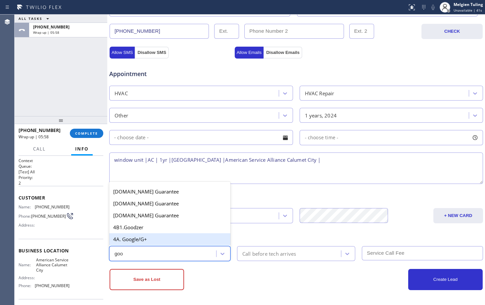
click at [154, 241] on div "4A. Google/G+" at bounding box center [169, 240] width 121 height 12
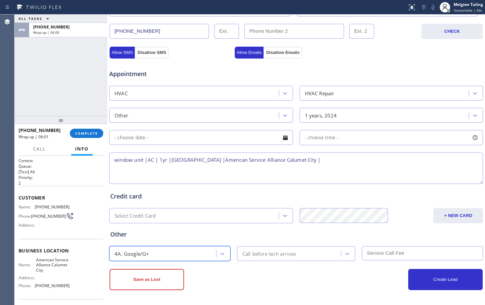
scroll to position [175, 0]
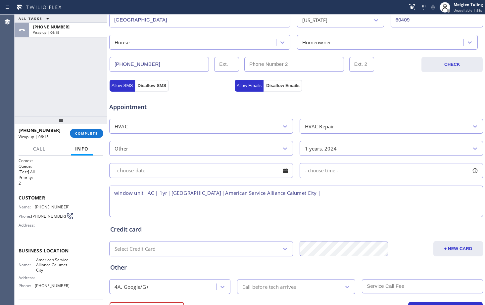
click at [170, 192] on textarea "window unit |AC | 1yr |[GEOGRAPHIC_DATA] |American Service Alliance Calumet Cit…" at bounding box center [296, 201] width 374 height 31
type textarea "window unit |AC | 1yr | not cooling |[GEOGRAPHIC_DATA] |American Service Allian…"
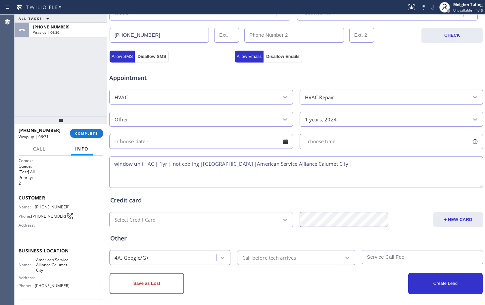
scroll to position [208, 0]
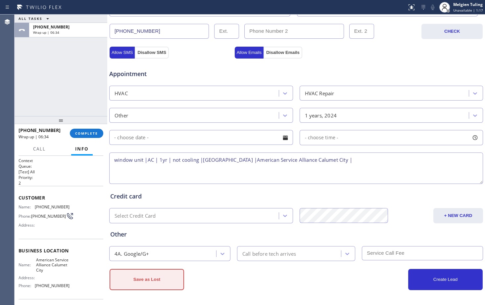
click at [154, 279] on button "Save as Lost" at bounding box center [147, 279] width 75 height 21
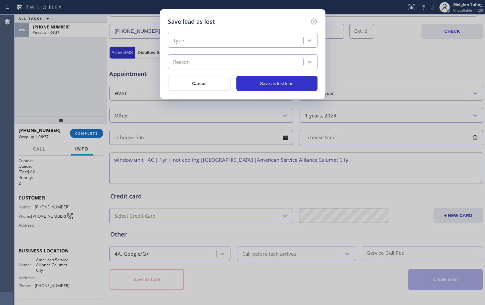
click at [193, 39] on div "Type" at bounding box center [236, 41] width 133 height 12
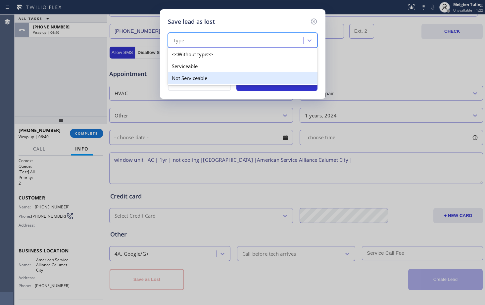
click at [185, 79] on div "Not Serviceable" at bounding box center [243, 78] width 150 height 12
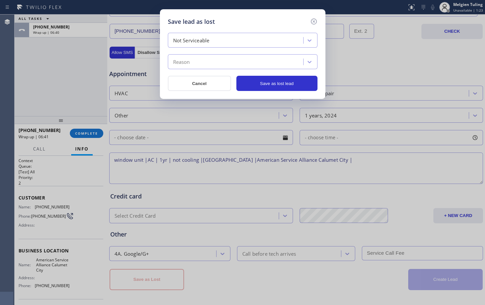
click at [205, 59] on div "Reason" at bounding box center [236, 62] width 133 height 12
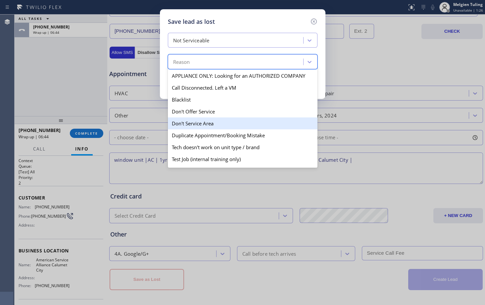
click at [196, 123] on div "Don't Service Area" at bounding box center [243, 124] width 150 height 12
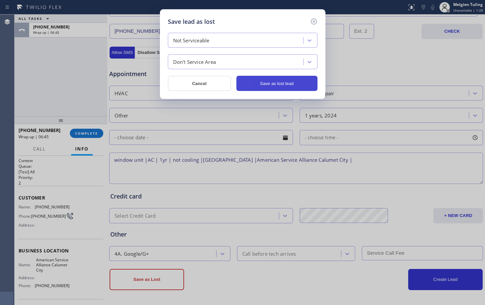
click at [263, 84] on button "Save as lost lead" at bounding box center [277, 83] width 81 height 15
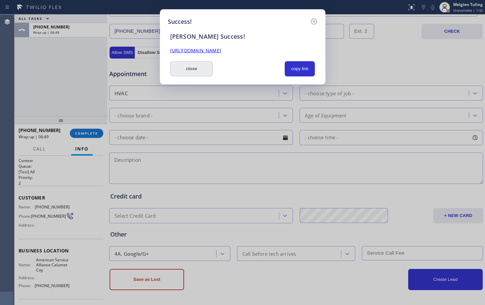
click at [190, 68] on button "close" at bounding box center [191, 68] width 43 height 15
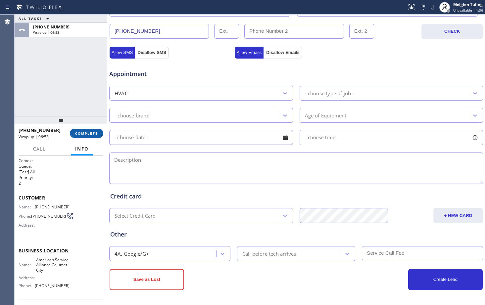
click at [89, 134] on span "COMPLETE" at bounding box center [86, 133] width 23 height 5
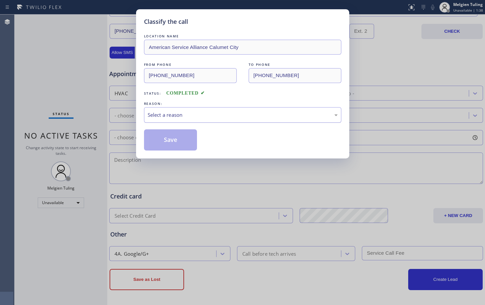
click at [177, 112] on div "Select a reason" at bounding box center [243, 115] width 190 height 8
click at [173, 141] on button "Save" at bounding box center [170, 140] width 53 height 21
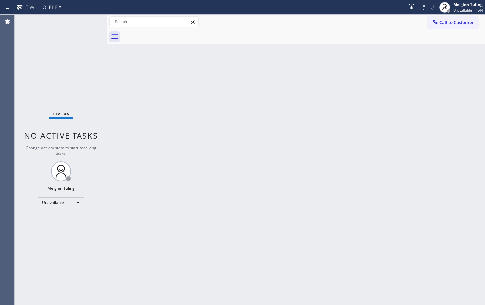
click at [104, 73] on div "Status No active tasks Change activity state to start receiving tasks. Melgien …" at bounding box center [61, 160] width 93 height 291
click at [459, 9] on span "Unavailable | 2:30" at bounding box center [468, 10] width 30 height 5
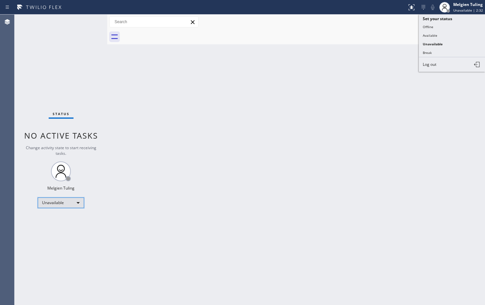
click at [78, 204] on div "Unavailable" at bounding box center [61, 203] width 46 height 11
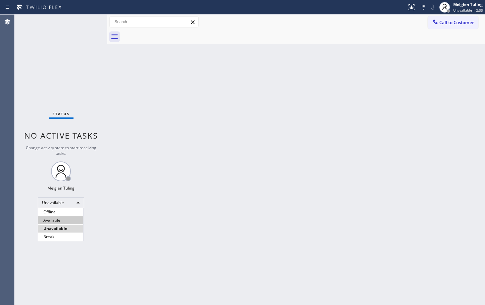
click at [57, 221] on li "Available" at bounding box center [60, 221] width 45 height 8
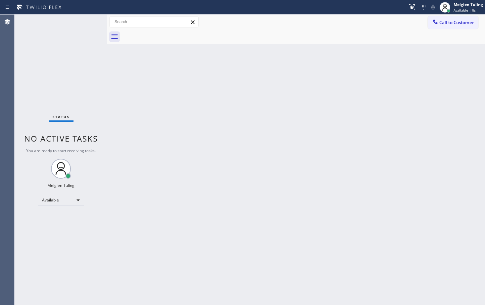
click at [243, 170] on div "Back to Dashboard Change Sender ID Customers Technicians Select a contact Outbo…" at bounding box center [296, 160] width 378 height 291
click at [363, 110] on div "Back to Dashboard Change Sender ID Customers Technicians Select a contact Outbo…" at bounding box center [296, 160] width 378 height 291
click at [252, 85] on div "Back to Dashboard Change Sender ID Customers Technicians Select a contact Outbo…" at bounding box center [296, 160] width 378 height 291
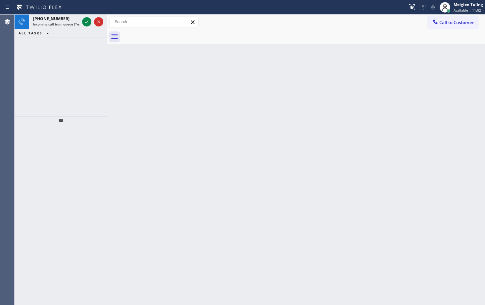
click at [332, 115] on div "Back to Dashboard Change Sender ID Customers Technicians Select a contact Outbo…" at bounding box center [296, 160] width 378 height 291
click at [85, 21] on icon at bounding box center [87, 22] width 8 height 8
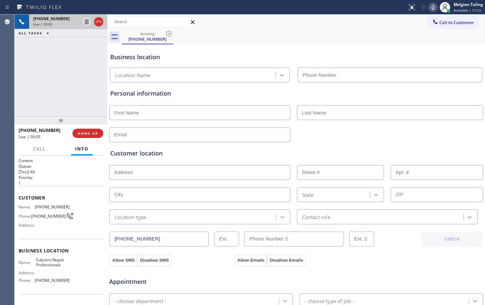
click at [215, 154] on div "Customer location" at bounding box center [296, 153] width 372 height 9
click at [225, 153] on div "Customer location" at bounding box center [296, 153] width 372 height 9
type input "[PHONE_NUMBER]"
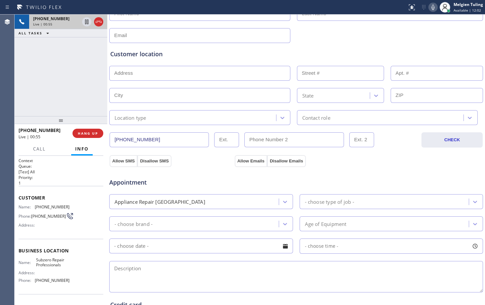
scroll to position [133, 0]
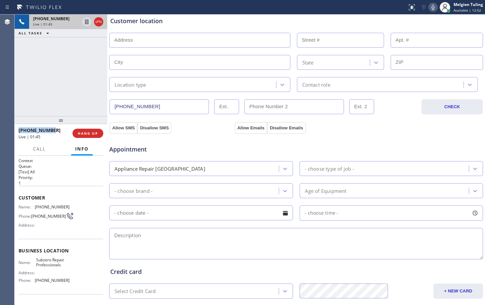
drag, startPoint x: 52, startPoint y: 129, endPoint x: 15, endPoint y: 129, distance: 36.8
click at [15, 129] on div "[PHONE_NUMBER] Live | 01:45 HANG UP" at bounding box center [61, 133] width 93 height 19
copy span "[PHONE_NUMBER]"
click at [340, 268] on div "Credit card" at bounding box center [296, 272] width 372 height 9
click at [352, 268] on div "Credit card" at bounding box center [296, 272] width 372 height 9
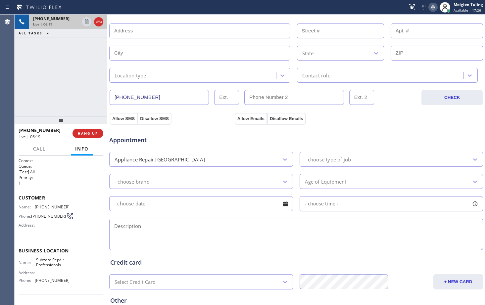
scroll to position [109, 0]
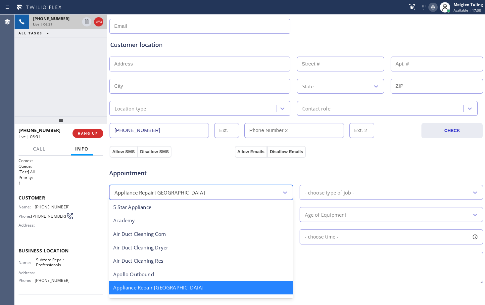
click at [208, 191] on div "Appliance Repair [GEOGRAPHIC_DATA]" at bounding box center [195, 193] width 168 height 12
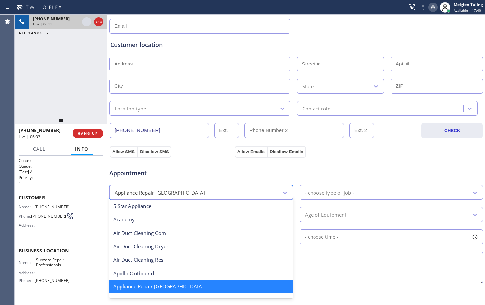
click at [211, 171] on span "Appointment" at bounding box center [171, 173] width 124 height 9
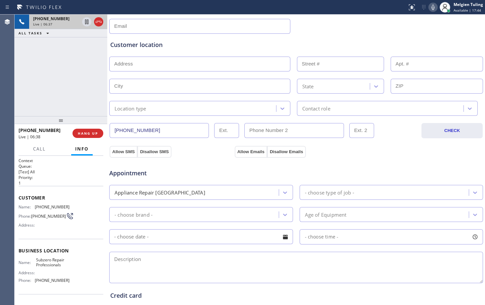
click at [199, 171] on span "Appointment" at bounding box center [171, 173] width 124 height 9
click at [199, 162] on div "Appointment" at bounding box center [296, 169] width 375 height 17
click at [80, 79] on div "[PHONE_NUMBER] Live | 06:41 ALL TASKS ALL TASKS ACTIVE TASKS TASKS IN WRAP UP" at bounding box center [61, 66] width 93 height 102
click at [435, 6] on icon at bounding box center [433, 7] width 3 height 5
click at [85, 24] on icon at bounding box center [86, 22] width 3 height 5
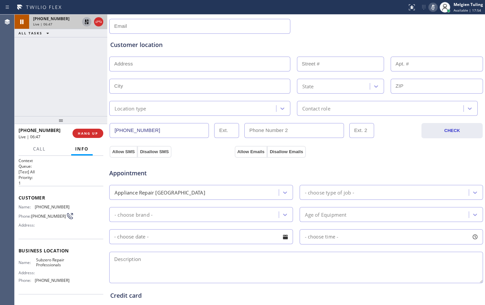
click at [191, 112] on div "Location type" at bounding box center [193, 109] width 165 height 12
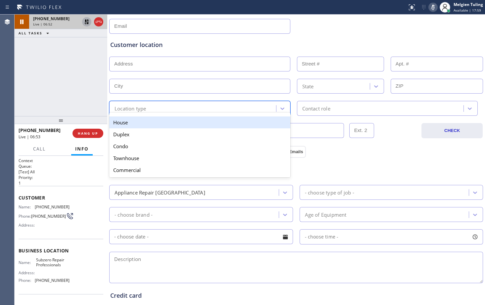
click at [89, 100] on div "[PHONE_NUMBER] Live | 06:52 ALL TASKS ALL TASKS ACTIVE TASKS TASKS IN WRAP UP" at bounding box center [61, 66] width 93 height 102
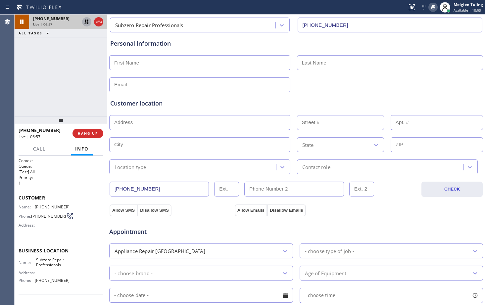
scroll to position [0, 0]
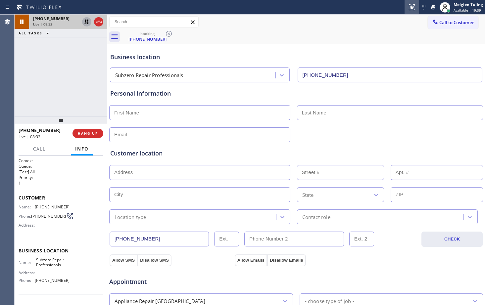
drag, startPoint x: 435, startPoint y: 6, endPoint x: 413, endPoint y: 11, distance: 22.7
click at [435, 6] on icon at bounding box center [433, 7] width 8 height 8
click at [88, 21] on icon at bounding box center [87, 22] width 8 height 8
click at [77, 84] on div "[PHONE_NUMBER] Live | 08:55 ALL TASKS ALL TASKS ACTIVE TASKS TASKS IN WRAP UP" at bounding box center [61, 66] width 93 height 102
click at [42, 150] on span "Call" at bounding box center [39, 149] width 13 height 6
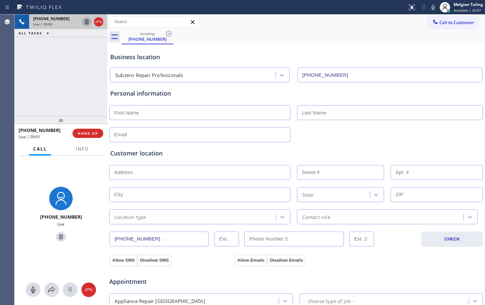
click at [88, 20] on icon at bounding box center [86, 22] width 3 height 5
click at [54, 292] on icon at bounding box center [52, 290] width 8 height 8
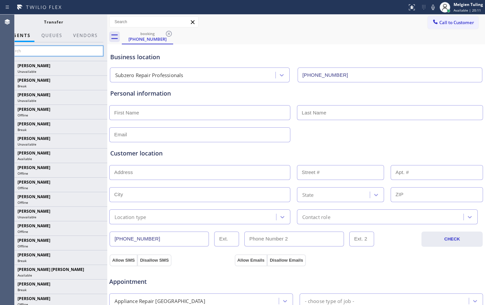
click at [56, 52] on input "text" at bounding box center [54, 51] width 100 height 11
click at [83, 35] on button "Vendors" at bounding box center [85, 35] width 32 height 13
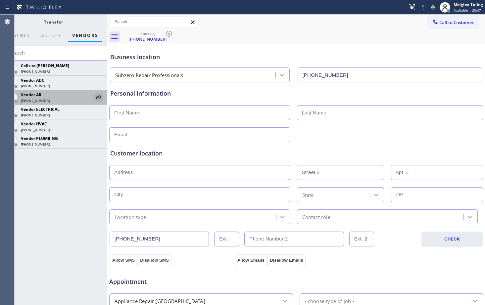
click at [98, 98] on icon at bounding box center [99, 97] width 8 height 8
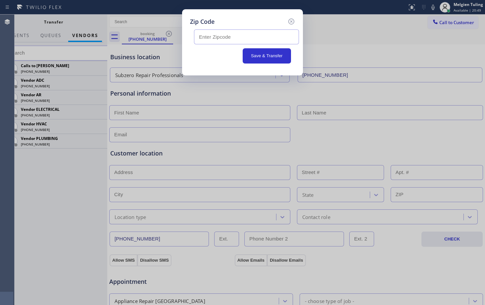
click at [218, 36] on input "text" at bounding box center [246, 36] width 105 height 15
click at [204, 36] on input "text" at bounding box center [246, 36] width 105 height 15
paste input "91501"
type input "91501"
click at [261, 57] on button "Save & Transfer" at bounding box center [267, 55] width 49 height 15
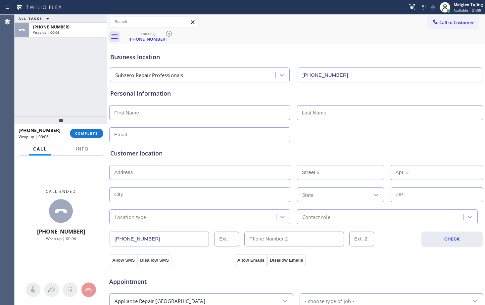
click at [147, 174] on input "text" at bounding box center [199, 172] width 181 height 15
click at [172, 114] on input "text" at bounding box center [199, 112] width 181 height 15
type input "[PERSON_NAME]"
click at [306, 113] on input "text" at bounding box center [390, 112] width 186 height 15
type input "[PERSON_NAME]"
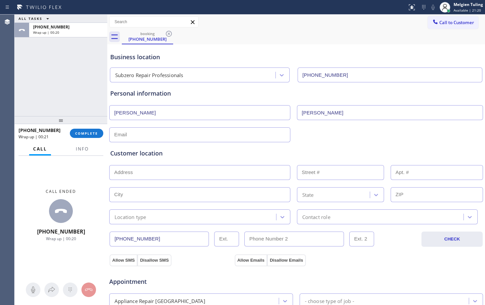
click at [171, 136] on input "text" at bounding box center [199, 135] width 181 height 15
type input "[EMAIL_ADDRESS][DOMAIN_NAME]"
click at [132, 174] on input "text" at bounding box center [199, 172] width 181 height 15
click at [113, 174] on input "text" at bounding box center [199, 172] width 181 height 15
paste input "[GEOGRAPHIC_DATA]"
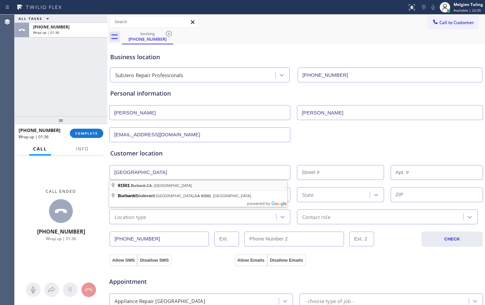
type input "[GEOGRAPHIC_DATA]"
type input "Burbank"
type input "91501"
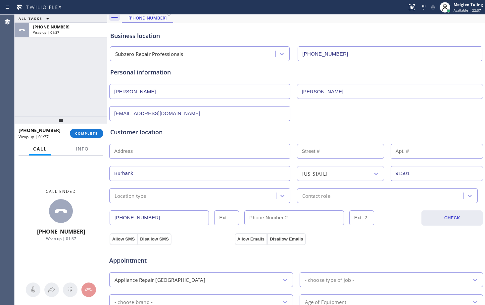
scroll to position [66, 0]
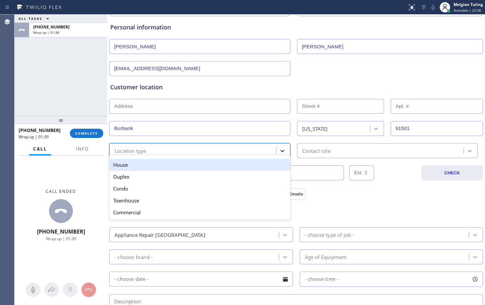
click at [281, 152] on icon at bounding box center [282, 151] width 7 height 7
click at [171, 166] on div "House" at bounding box center [199, 165] width 181 height 12
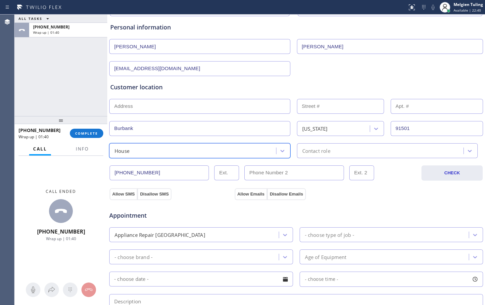
click at [385, 157] on div "Contact role" at bounding box center [387, 150] width 181 height 15
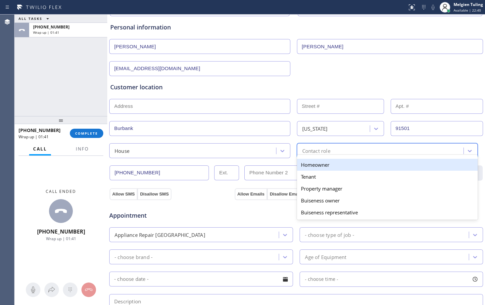
click at [345, 164] on div "Homeowner" at bounding box center [387, 165] width 181 height 12
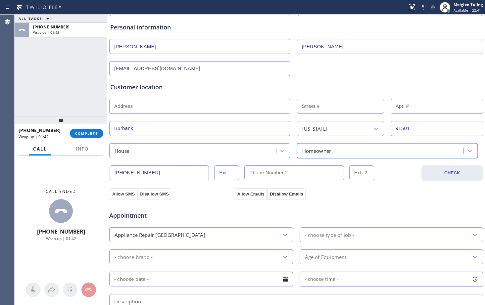
scroll to position [99, 0]
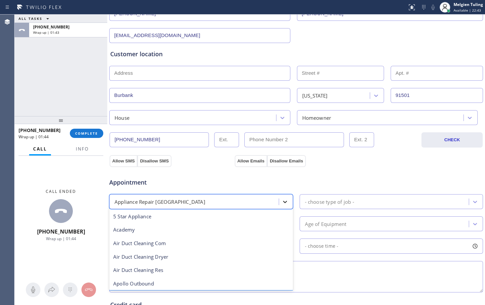
click at [283, 202] on icon at bounding box center [285, 202] width 4 height 2
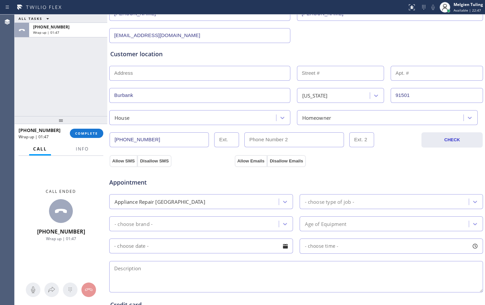
click at [295, 178] on div "Appointment" at bounding box center [296, 178] width 375 height 17
click at [283, 226] on icon at bounding box center [285, 224] width 7 height 7
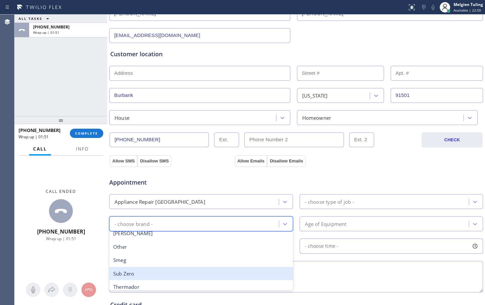
scroll to position [131, 0]
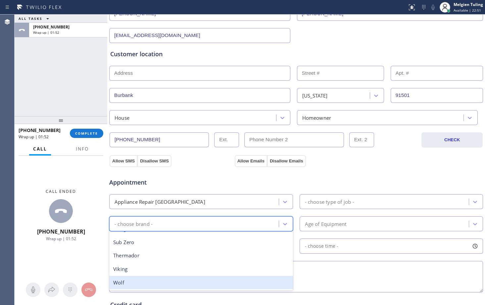
click at [118, 285] on div "Wolf" at bounding box center [201, 283] width 184 height 14
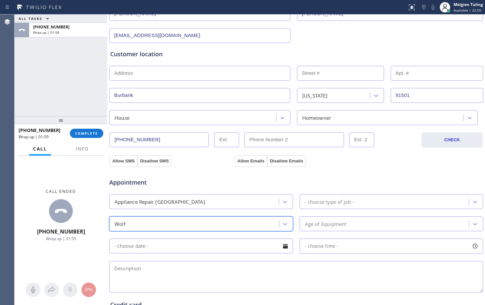
click at [390, 202] on div "- choose type of job -" at bounding box center [386, 202] width 168 height 12
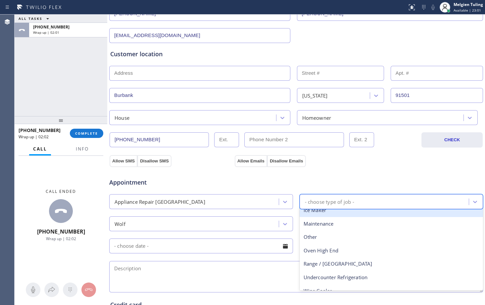
scroll to position [41, 0]
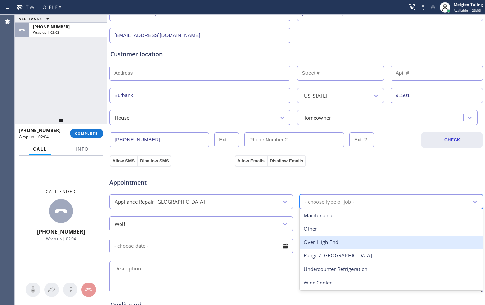
click at [317, 245] on div "Oven High End" at bounding box center [392, 243] width 184 height 14
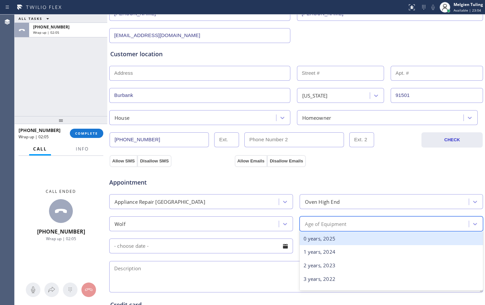
click at [369, 224] on div "Age of Equipment" at bounding box center [386, 224] width 168 height 12
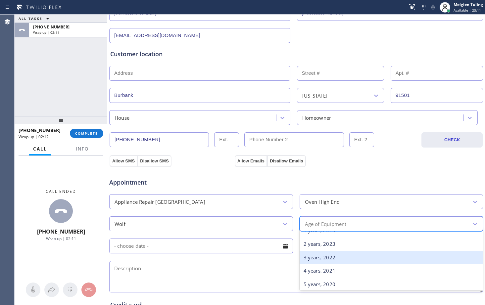
scroll to position [33, 0]
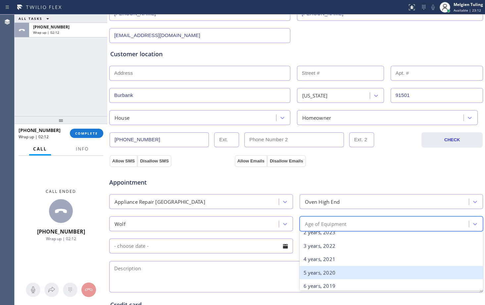
click at [311, 275] on div "5 years, 2020" at bounding box center [392, 273] width 184 height 14
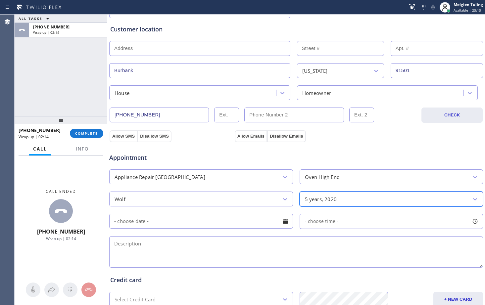
scroll to position [133, 0]
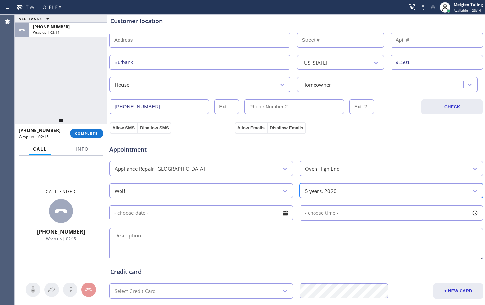
click at [134, 238] on textarea at bounding box center [296, 243] width 374 height 31
click at [124, 128] on button "Allow SMS" at bounding box center [124, 128] width 28 height 12
click at [247, 131] on div "Appointment Appliance Repair High End Oven High End Wolf 5 years, 2020 - choose…" at bounding box center [296, 196] width 375 height 130
click at [142, 234] on textarea at bounding box center [296, 243] width 374 height 31
click at [132, 234] on textarea at bounding box center [296, 243] width 374 height 31
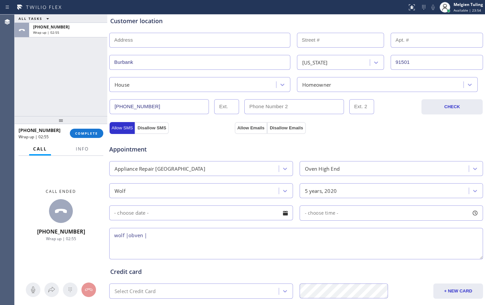
click at [134, 234] on textarea "wolf |obven |" at bounding box center [296, 243] width 374 height 31
click at [145, 234] on textarea "wolf |oven |" at bounding box center [296, 243] width 374 height 31
click at [213, 236] on textarea "wolf |oven |cant turn on/start |5yrs |" at bounding box center [296, 243] width 374 height 31
paste textarea "[GEOGRAPHIC_DATA]"
click at [256, 238] on textarea "wolf |oven |cant turn on/start |5yrs |[GEOGRAPHIC_DATA]" at bounding box center [296, 243] width 374 height 31
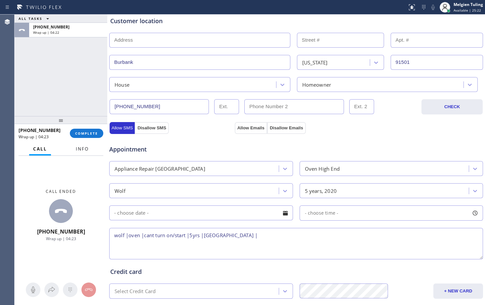
click at [86, 149] on span "Info" at bounding box center [82, 149] width 13 height 6
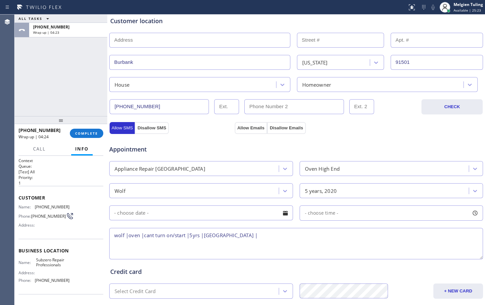
scroll to position [33, 0]
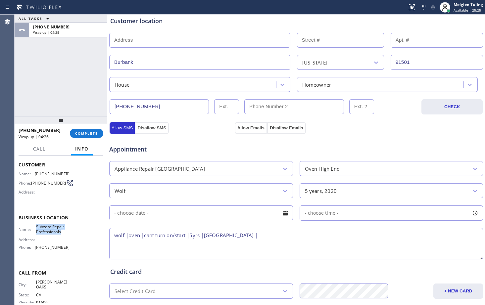
drag, startPoint x: 64, startPoint y: 235, endPoint x: 36, endPoint y: 230, distance: 28.3
click at [36, 230] on span "Subzero Repair Professionals" at bounding box center [52, 230] width 33 height 10
copy span "Subzero Repair Professionals"
click at [264, 235] on textarea "wolf |oven |cant turn on/start |5yrs |[GEOGRAPHIC_DATA] |" at bounding box center [296, 243] width 374 height 31
paste textarea "Subzero Repair Professionals"
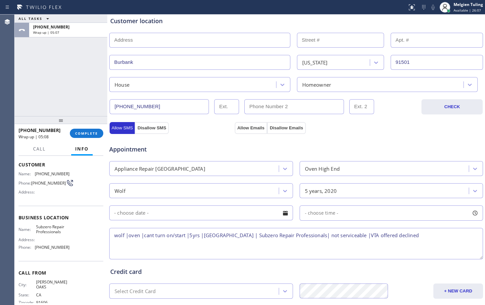
click at [420, 237] on textarea "wolf |oven |cant turn on/start |5yrs |[GEOGRAPHIC_DATA] | Subzero Repair Profes…" at bounding box center [296, 243] width 374 height 31
click at [442, 236] on textarea "wolf |oven |cant turn on/start |5yrs |[GEOGRAPHIC_DATA] | Subzero Repair Profes…" at bounding box center [296, 243] width 374 height 31
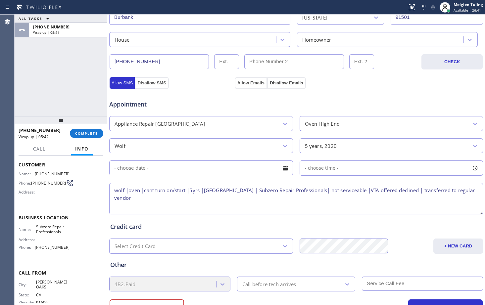
scroll to position [208, 0]
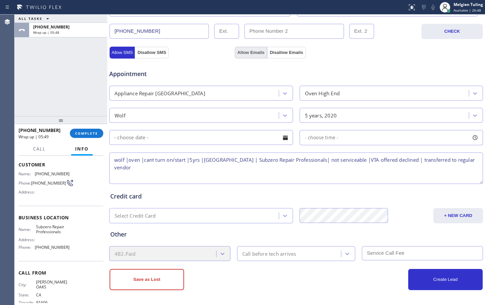
type textarea "wolf |oven |cant turn on/start |5yrs |[GEOGRAPHIC_DATA] | Subzero Repair Profes…"
click at [242, 47] on button "Allow Emails" at bounding box center [251, 53] width 32 height 12
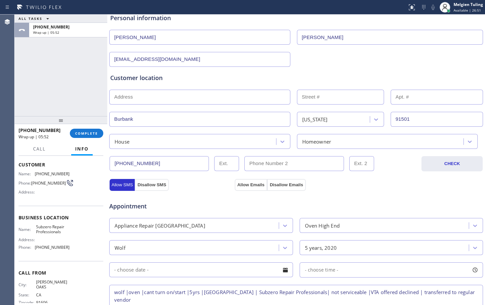
scroll to position [0, 0]
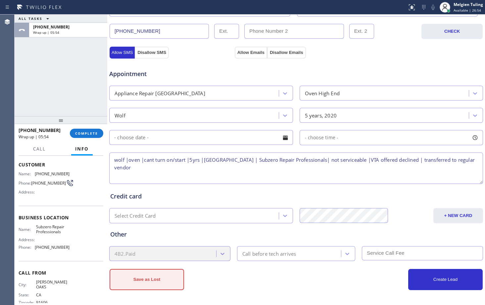
click at [157, 276] on button "Save as Lost" at bounding box center [147, 279] width 75 height 21
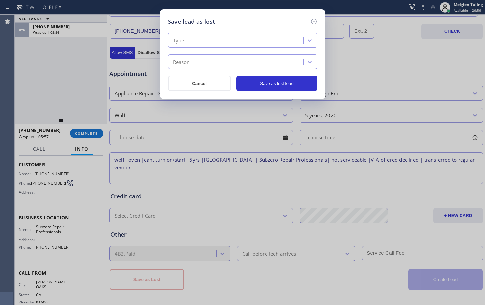
click at [220, 39] on div "Type" at bounding box center [236, 41] width 133 height 12
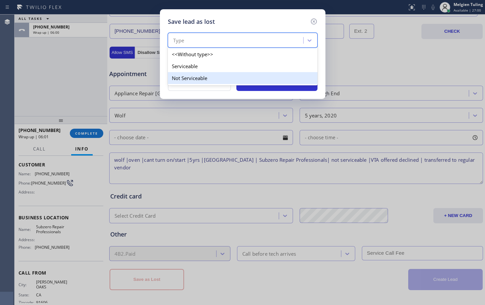
click at [197, 79] on div "Not Serviceable" at bounding box center [243, 78] width 150 height 12
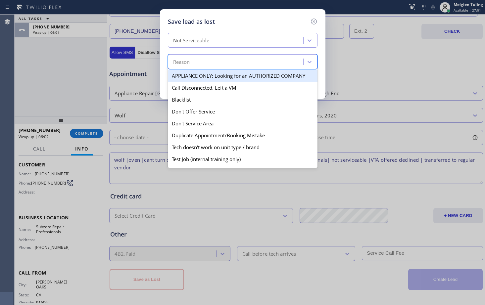
click at [213, 58] on div "Reason" at bounding box center [236, 62] width 133 height 12
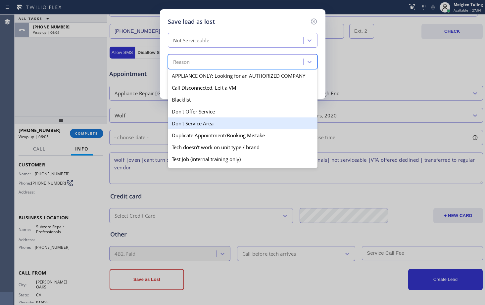
click at [211, 124] on div "Don't Service Area" at bounding box center [243, 124] width 150 height 12
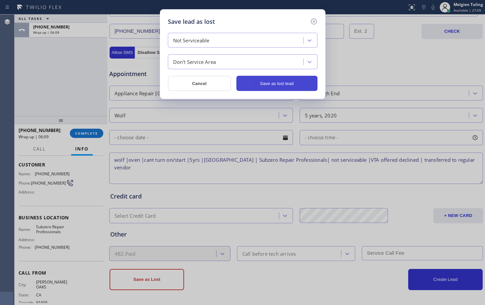
click at [281, 85] on button "Save as lost lead" at bounding box center [277, 83] width 81 height 15
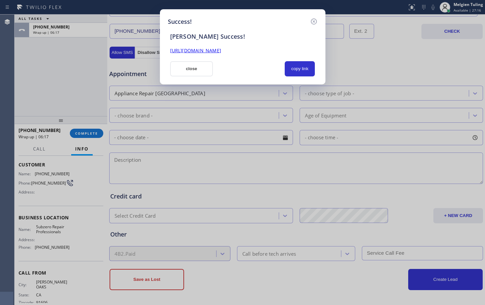
click at [221, 50] on link "[URL][DOMAIN_NAME]" at bounding box center [195, 50] width 51 height 6
click at [200, 68] on button "close" at bounding box center [191, 68] width 43 height 15
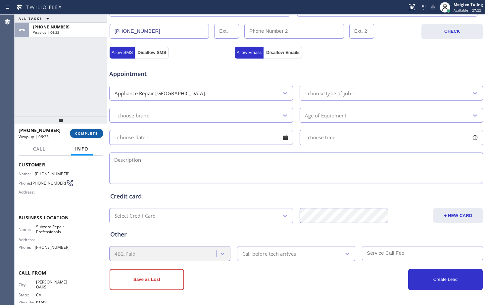
click at [87, 132] on span "COMPLETE" at bounding box center [86, 133] width 23 height 5
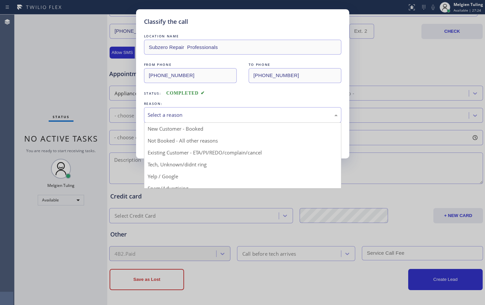
click at [157, 120] on div "Select a reason" at bounding box center [242, 115] width 197 height 16
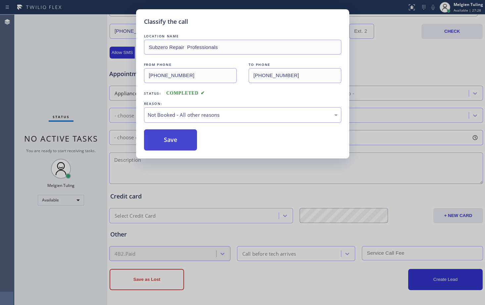
click at [173, 141] on button "Save" at bounding box center [170, 140] width 53 height 21
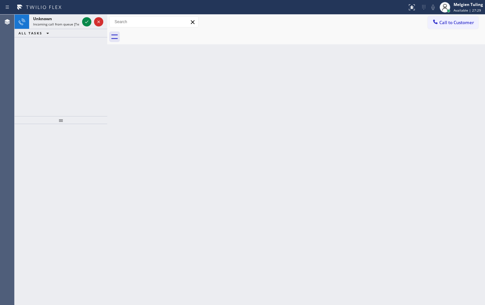
click at [194, 112] on div "Back to Dashboard Change Sender ID Customers Technicians Select a contact Outbo…" at bounding box center [296, 160] width 378 height 291
click at [87, 20] on icon at bounding box center [87, 22] width 8 height 8
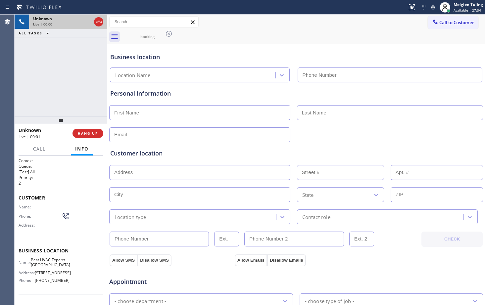
type input "[PHONE_NUMBER]"
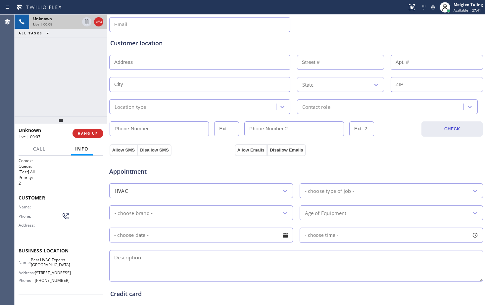
scroll to position [66, 0]
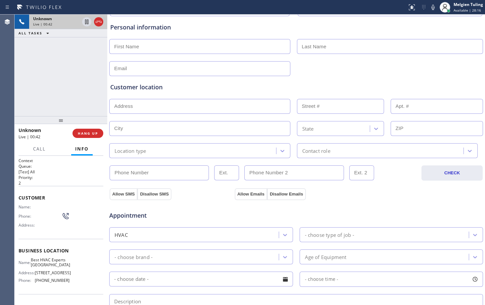
click at [381, 81] on div "Customer location >> ADD NEW ADDRESS << + NEW ADDRESS State Location type Conta…" at bounding box center [296, 117] width 375 height 82
click at [391, 72] on div at bounding box center [296, 68] width 375 height 16
click at [63, 68] on div "Unknown Live | 00:45 ALL TASKS ALL TASKS ACTIVE TASKS TASKS IN WRAP UP" at bounding box center [61, 66] width 93 height 102
click at [434, 7] on icon at bounding box center [433, 7] width 8 height 8
click at [87, 24] on icon at bounding box center [86, 22] width 3 height 5
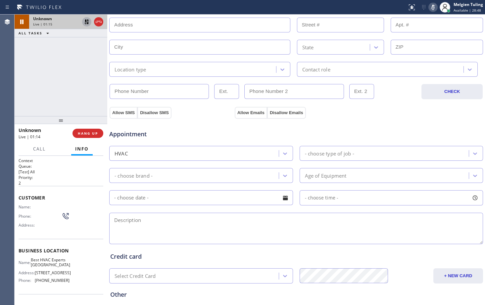
scroll to position [99, 0]
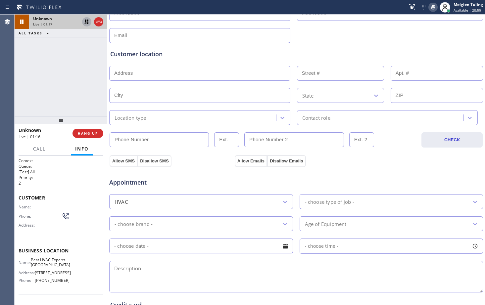
click at [433, 4] on icon at bounding box center [433, 7] width 8 height 8
click at [87, 21] on icon at bounding box center [87, 22] width 8 height 8
click at [378, 178] on div "Appointment" at bounding box center [296, 178] width 375 height 17
click at [434, 6] on icon at bounding box center [433, 7] width 8 height 8
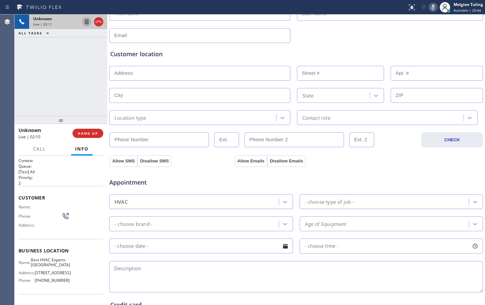
click at [433, 7] on icon at bounding box center [433, 7] width 8 height 8
click at [333, 271] on textarea at bounding box center [296, 276] width 374 height 31
click at [331, 178] on div "Appointment" at bounding box center [296, 178] width 375 height 17
click at [88, 98] on div "Unknown Live | 02:45 ALL TASKS ALL TASKS ACTIVE TASKS TASKS IN WRAP UP" at bounding box center [61, 66] width 93 height 102
click at [88, 133] on span "HANG UP" at bounding box center [88, 133] width 20 height 5
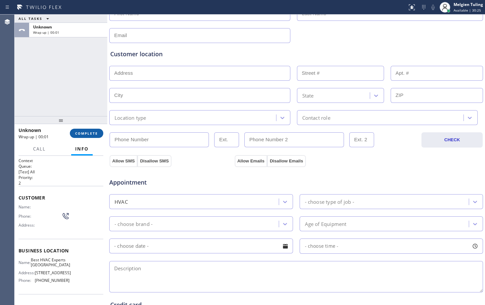
click at [94, 134] on span "COMPLETE" at bounding box center [86, 133] width 23 height 5
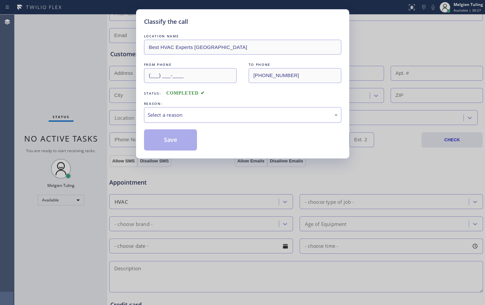
click at [167, 115] on div "Select a reason" at bounding box center [243, 115] width 190 height 8
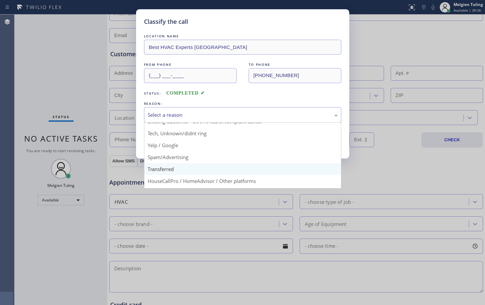
scroll to position [42, 0]
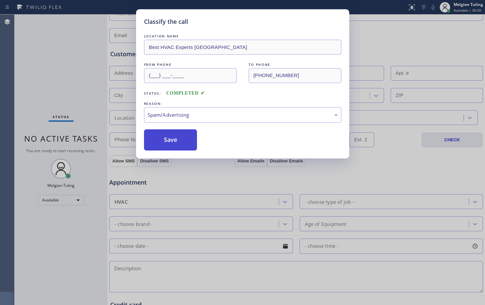
click at [166, 142] on button "Save" at bounding box center [170, 140] width 53 height 21
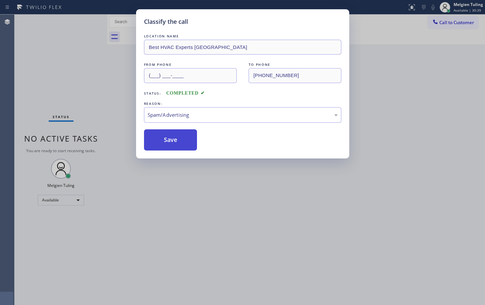
scroll to position [0, 0]
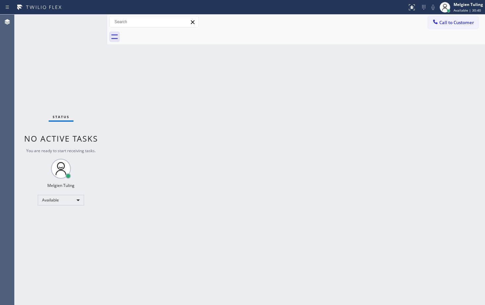
click at [423, 166] on div "Back to Dashboard Change Sender ID Customers Technicians Select a contact Outbo…" at bounding box center [296, 160] width 378 height 291
click at [155, 193] on div "Back to Dashboard Change Sender ID Customers Technicians Select a contact Outbo…" at bounding box center [296, 160] width 378 height 291
click at [79, 199] on div "Available" at bounding box center [61, 200] width 46 height 11
click at [49, 236] on li "Break" at bounding box center [60, 235] width 45 height 8
click at [189, 211] on div "Back to Dashboard Change Sender ID Customers Technicians Select a contact Outbo…" at bounding box center [296, 160] width 378 height 291
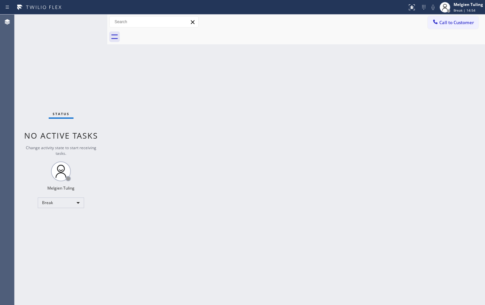
drag, startPoint x: 173, startPoint y: 151, endPoint x: 168, endPoint y: 152, distance: 5.1
click at [173, 151] on div "Back to Dashboard Change Sender ID Customers Technicians Select a contact Outbo…" at bounding box center [296, 160] width 378 height 291
click at [78, 206] on div "Break" at bounding box center [61, 203] width 46 height 11
click at [45, 228] on li "Unavailable" at bounding box center [60, 229] width 45 height 8
click at [78, 199] on div "Unavailable" at bounding box center [61, 203] width 46 height 11
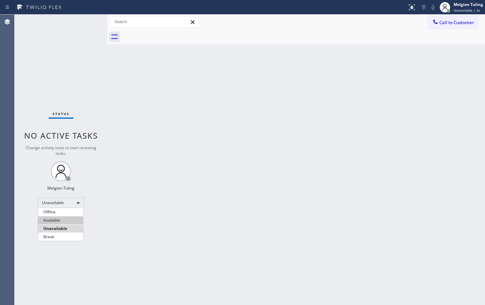
click at [59, 221] on li "Available" at bounding box center [60, 221] width 45 height 8
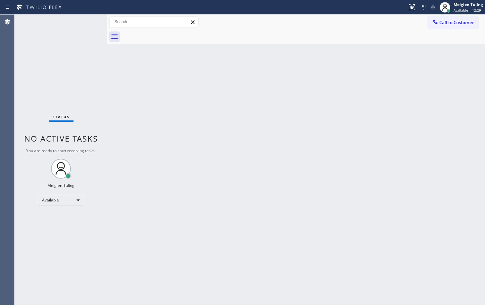
click at [189, 140] on div "Back to Dashboard Change Sender ID Customers Technicians Select a contact Outbo…" at bounding box center [296, 160] width 378 height 291
click at [81, 24] on div "Status No active tasks You are ready to start receiving tasks. Melgien Tuling A…" at bounding box center [61, 160] width 93 height 291
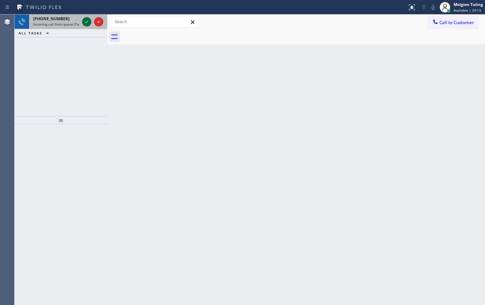
click at [87, 23] on icon at bounding box center [86, 22] width 3 height 3
click at [87, 20] on icon at bounding box center [87, 22] width 8 height 8
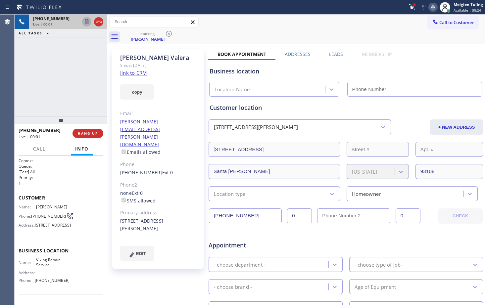
type input "[PHONE_NUMBER]"
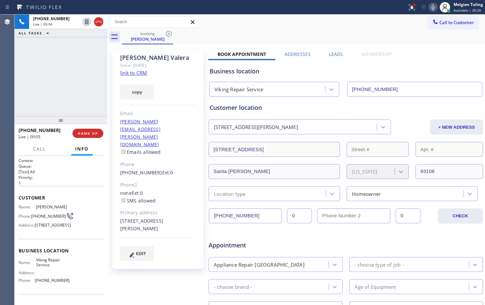
click at [133, 73] on link "link to CRM" at bounding box center [133, 73] width 27 height 7
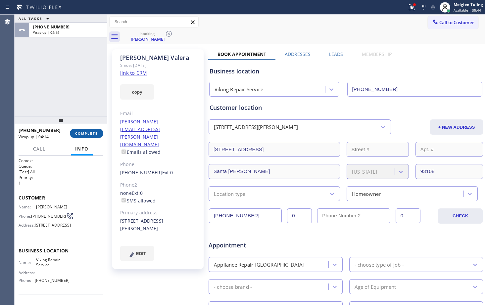
click at [89, 133] on span "COMPLETE" at bounding box center [86, 133] width 23 height 5
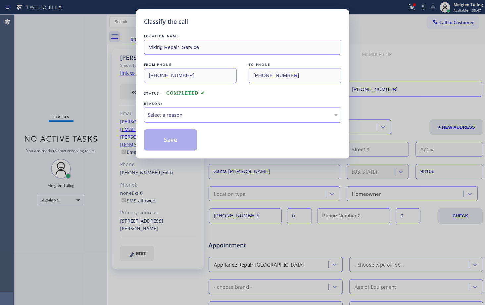
click at [182, 117] on div "Select a reason" at bounding box center [243, 115] width 190 height 8
click at [166, 139] on button "Save" at bounding box center [170, 140] width 53 height 21
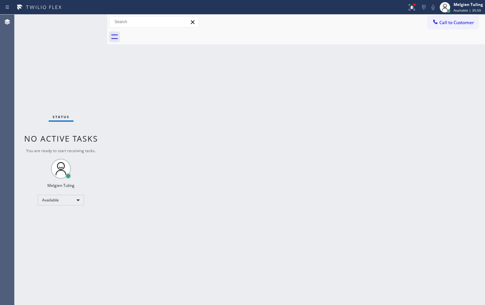
click at [178, 132] on div "Back to Dashboard Change Sender ID Customers Technicians Select a contact Outbo…" at bounding box center [296, 160] width 378 height 291
click at [294, 133] on div "Back to Dashboard Change Sender ID Customers Technicians Select a contact Outbo…" at bounding box center [296, 160] width 378 height 291
click at [77, 201] on div "Available" at bounding box center [61, 200] width 46 height 11
click at [57, 233] on li "Break" at bounding box center [60, 235] width 45 height 8
click at [129, 197] on div "Back to Dashboard Change Sender ID Customers Technicians Select a contact Outbo…" at bounding box center [296, 160] width 378 height 291
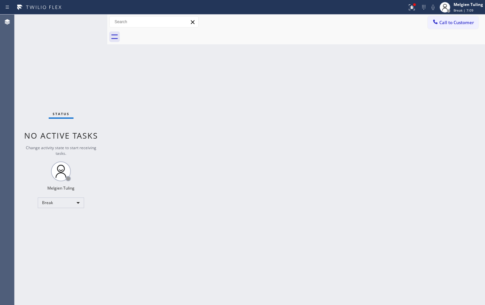
click at [286, 200] on div "Back to Dashboard Change Sender ID Customers Technicians Select a contact Outbo…" at bounding box center [296, 160] width 378 height 291
click at [272, 159] on div "Back to Dashboard Change Sender ID Customers Technicians Select a contact Outbo…" at bounding box center [296, 160] width 378 height 291
click at [77, 200] on div "Break" at bounding box center [61, 203] width 46 height 11
click at [58, 221] on li "Available" at bounding box center [60, 221] width 45 height 8
click at [165, 185] on div "Back to Dashboard Change Sender ID Customers Technicians Select a contact Outbo…" at bounding box center [296, 160] width 378 height 291
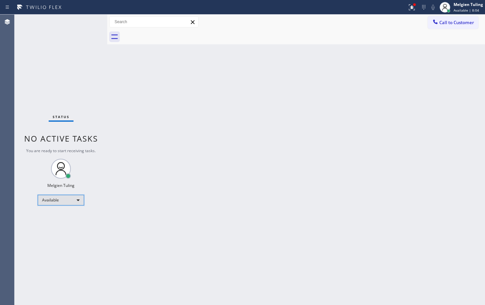
click at [77, 200] on div "Available" at bounding box center [61, 200] width 46 height 11
click at [59, 212] on li "Offline" at bounding box center [60, 210] width 45 height 8
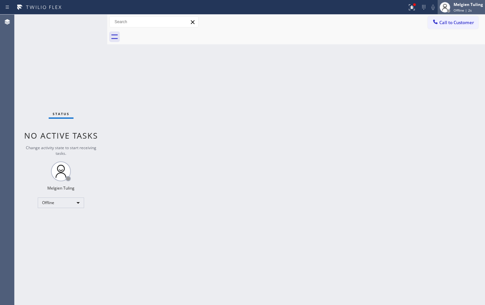
click at [461, 9] on span "Offline | 2s" at bounding box center [463, 10] width 18 height 5
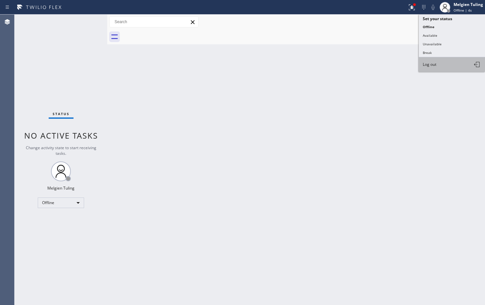
click at [432, 64] on span "Log out" at bounding box center [430, 65] width 14 height 6
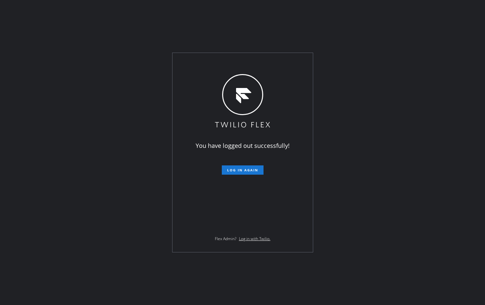
click at [398, 24] on div "You have logged out successfully! Log in again Flex Admin? Log in with Twilio." at bounding box center [242, 152] width 485 height 305
